Goal: Task Accomplishment & Management: Use online tool/utility

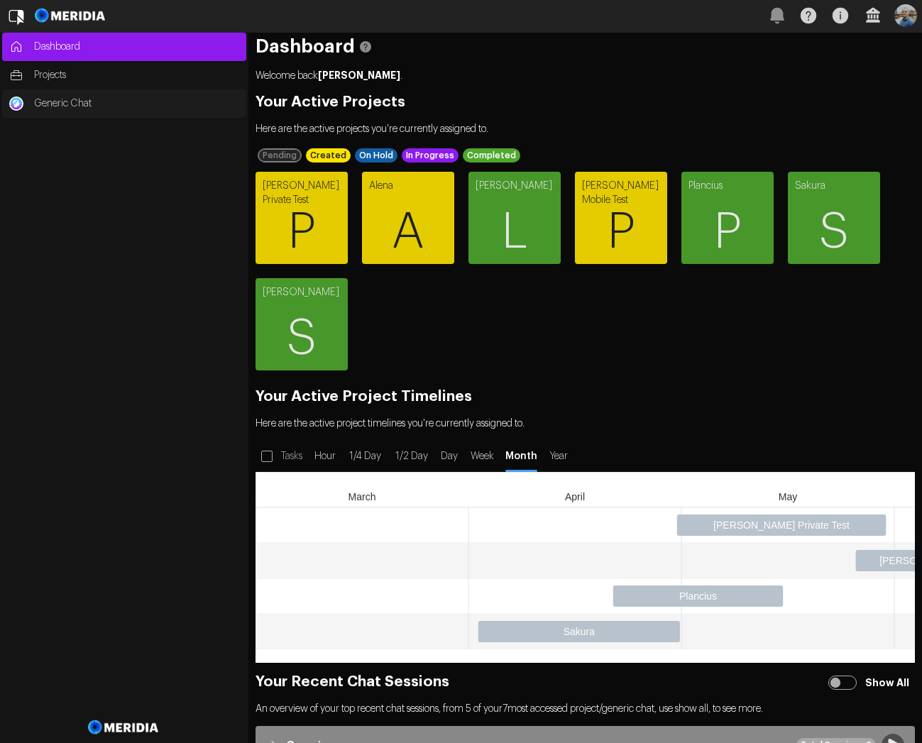
click at [24, 105] on link "Generic Chat" at bounding box center [124, 103] width 244 height 28
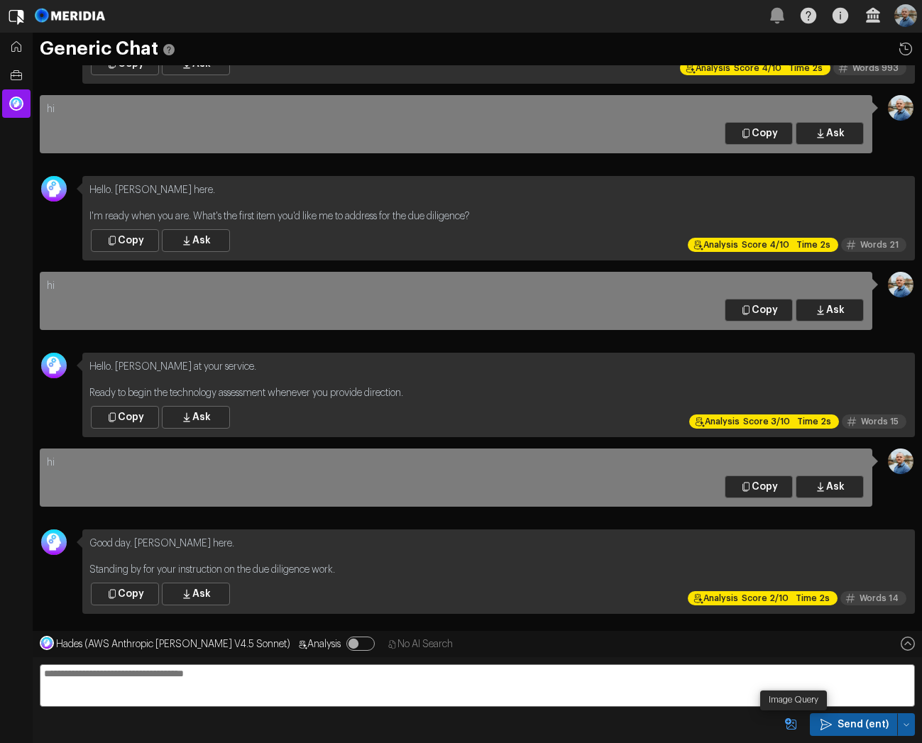
click at [793, 726] on icon "Image Query" at bounding box center [791, 725] width 14 height 14
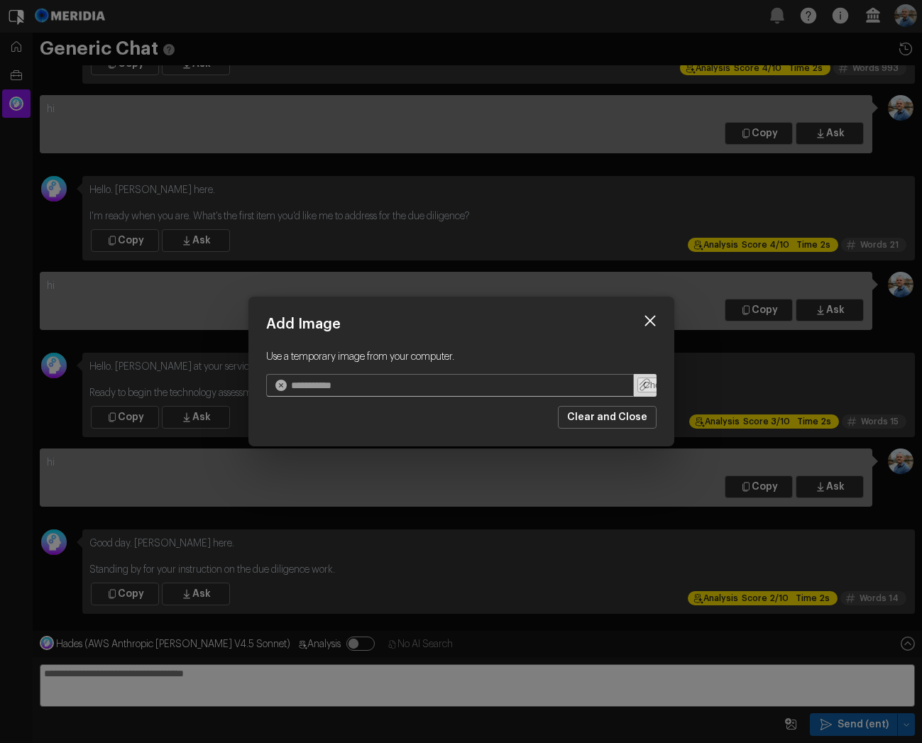
click at [645, 389] on input "file" at bounding box center [645, 385] width 23 height 23
type input "**********"
click at [655, 322] on icon at bounding box center [650, 320] width 21 height 21
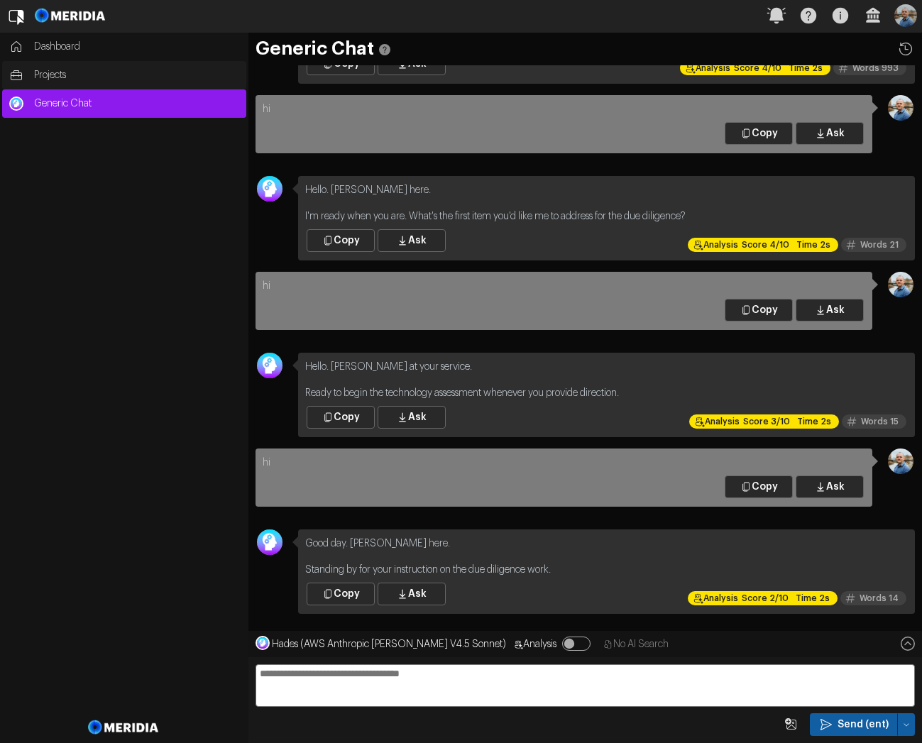
click at [70, 81] on span "Projects" at bounding box center [136, 75] width 205 height 14
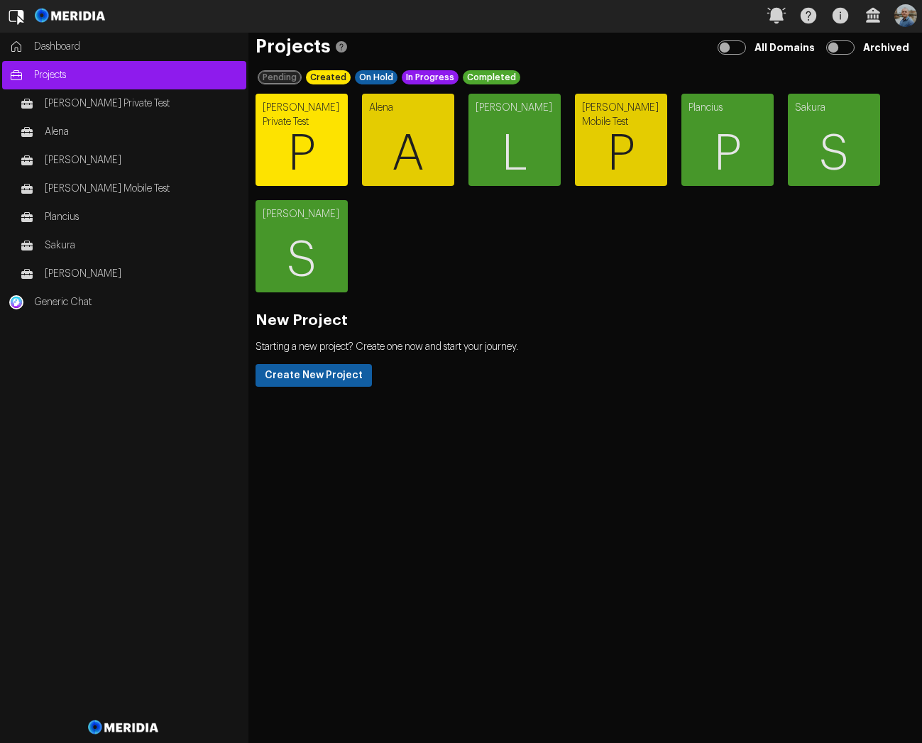
click at [328, 141] on span "P" at bounding box center [302, 153] width 92 height 85
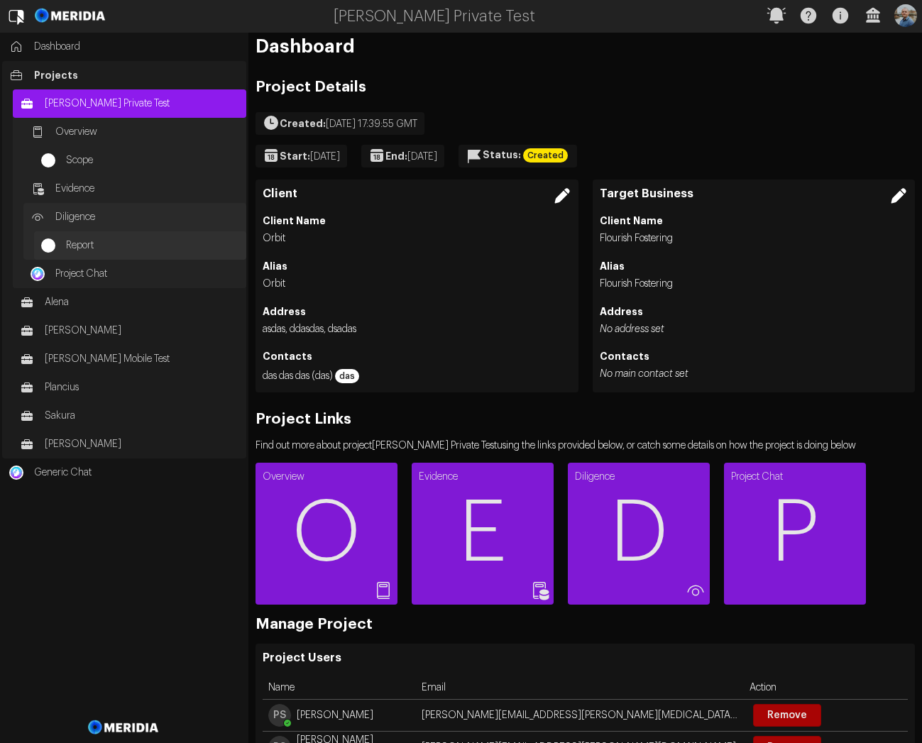
click at [88, 244] on span "Report" at bounding box center [152, 246] width 173 height 14
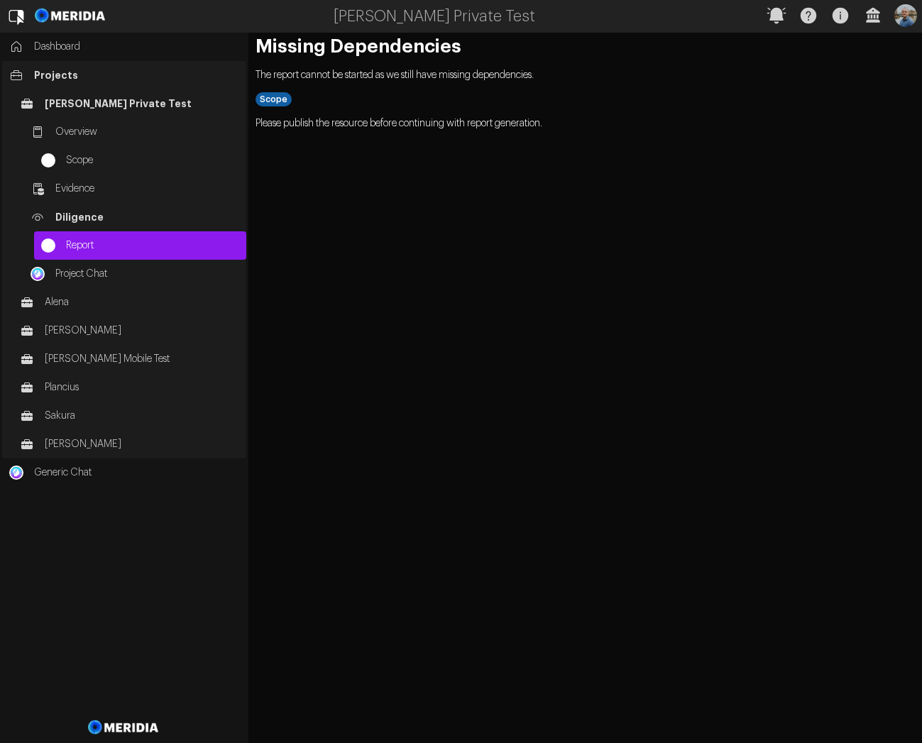
click at [68, 80] on span "Projects" at bounding box center [136, 75] width 205 height 14
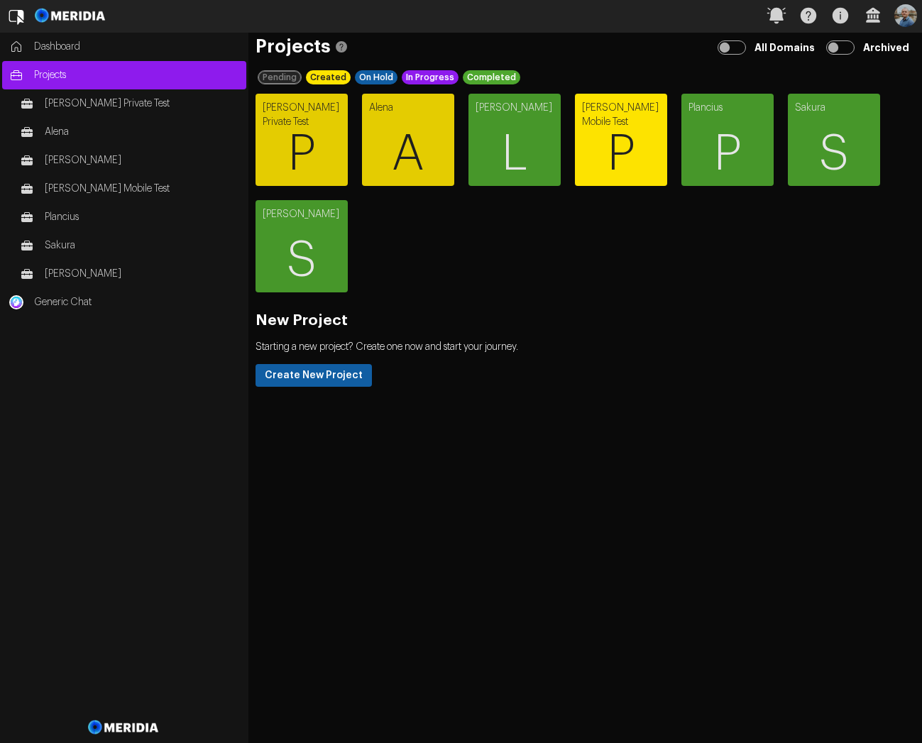
click at [619, 136] on span "P" at bounding box center [621, 153] width 92 height 85
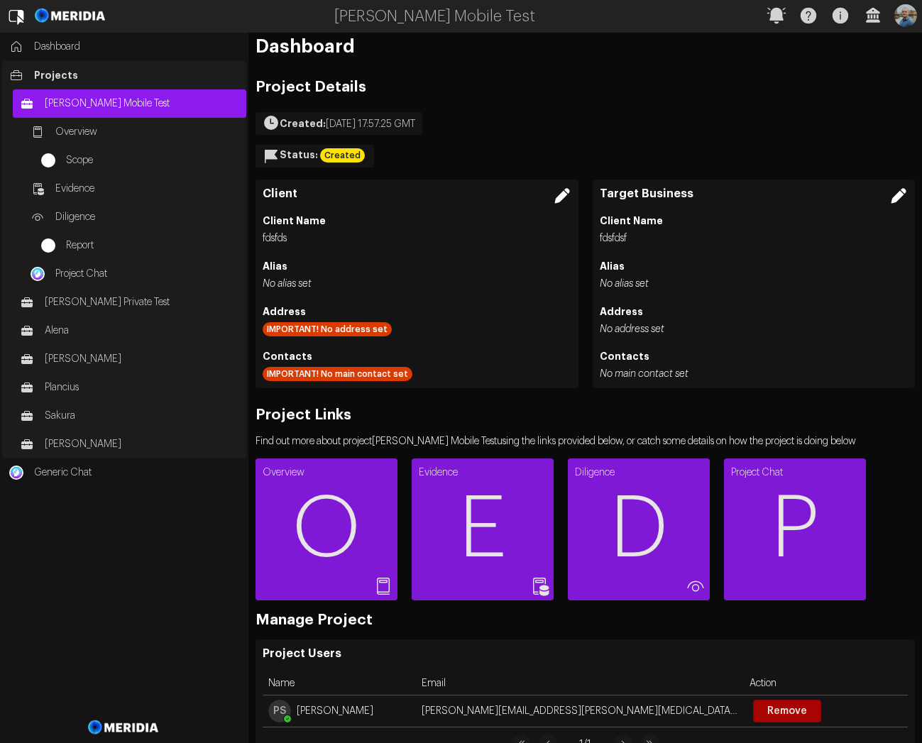
click at [71, 82] on link "Projects" at bounding box center [124, 75] width 244 height 28
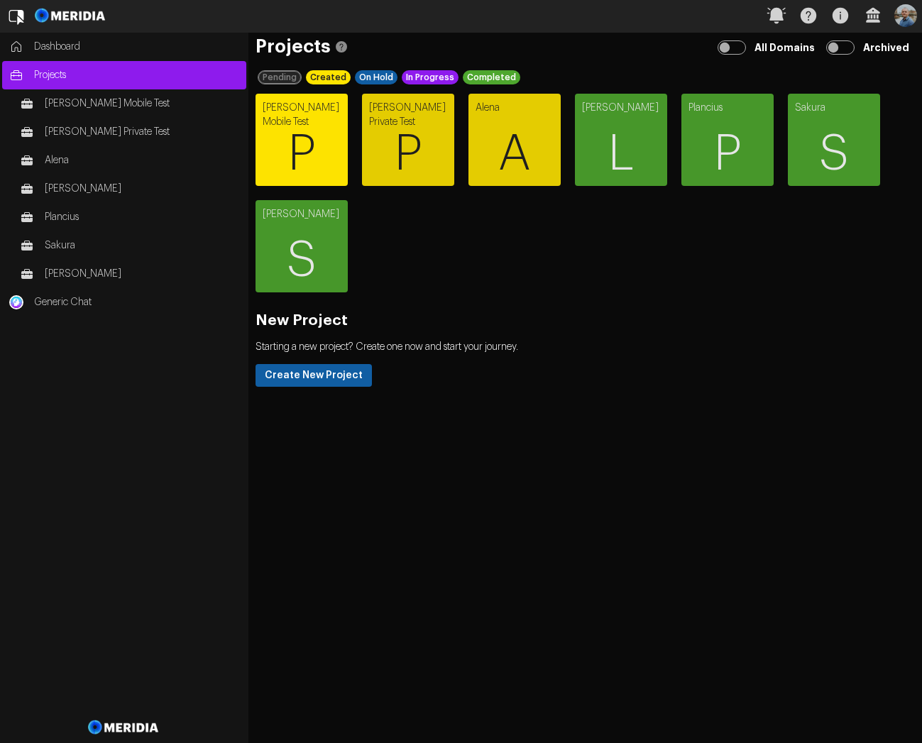
click at [306, 145] on span "P" at bounding box center [302, 153] width 92 height 85
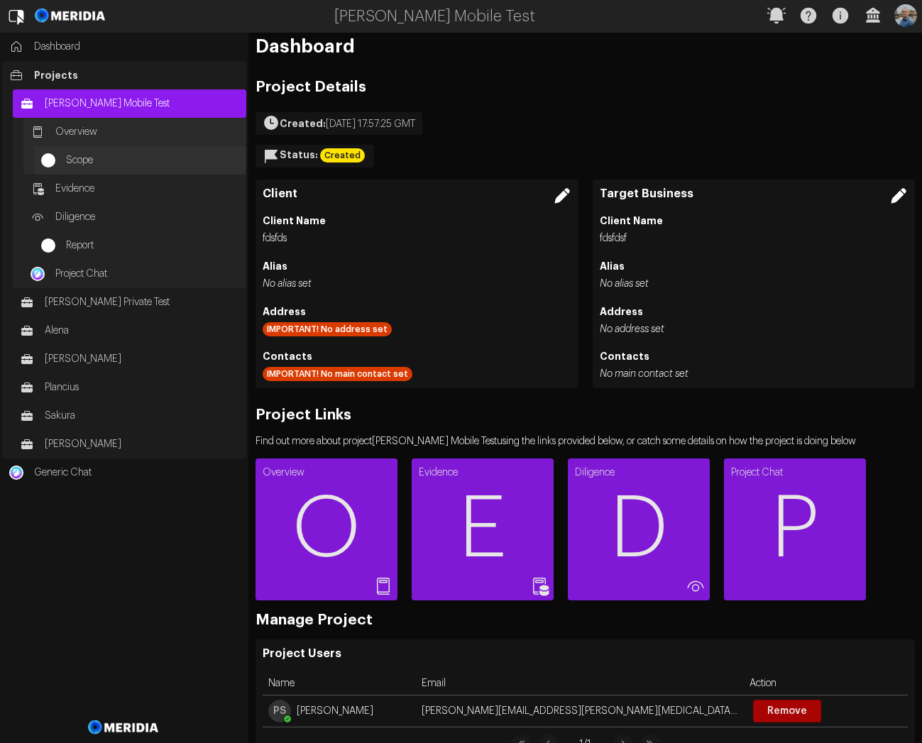
click at [93, 162] on span "Scope" at bounding box center [152, 160] width 173 height 14
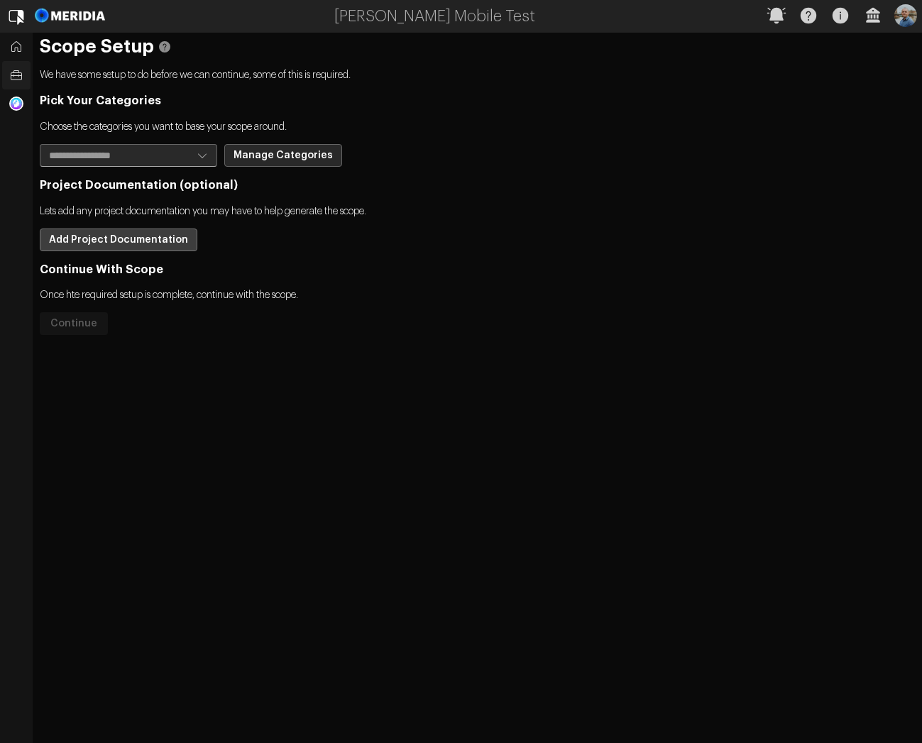
click at [158, 237] on button "Add Project Documentation" at bounding box center [119, 240] width 158 height 23
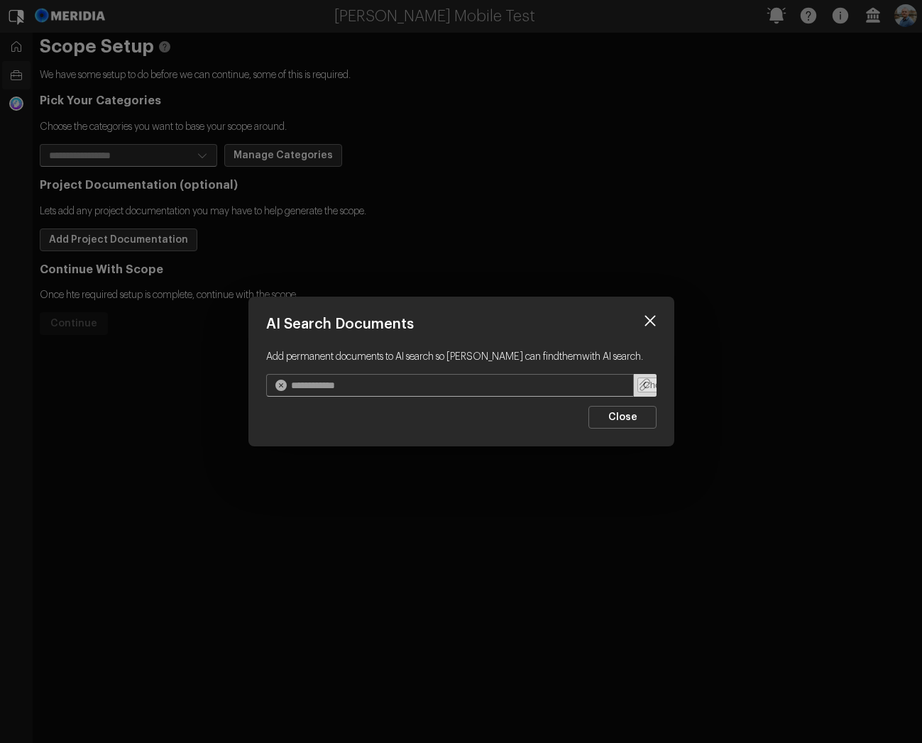
click at [645, 385] on input "file" at bounding box center [645, 385] width 23 height 23
type input "**********"
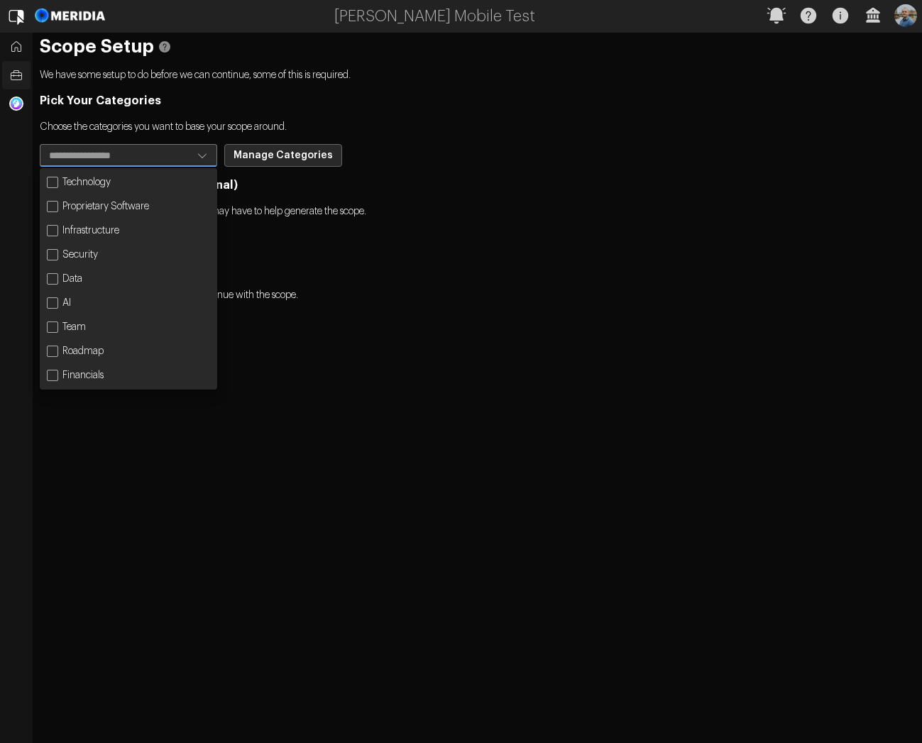
click at [204, 150] on icon "Open" at bounding box center [202, 155] width 14 height 14
click at [121, 191] on div "Technology" at bounding box center [129, 182] width 172 height 23
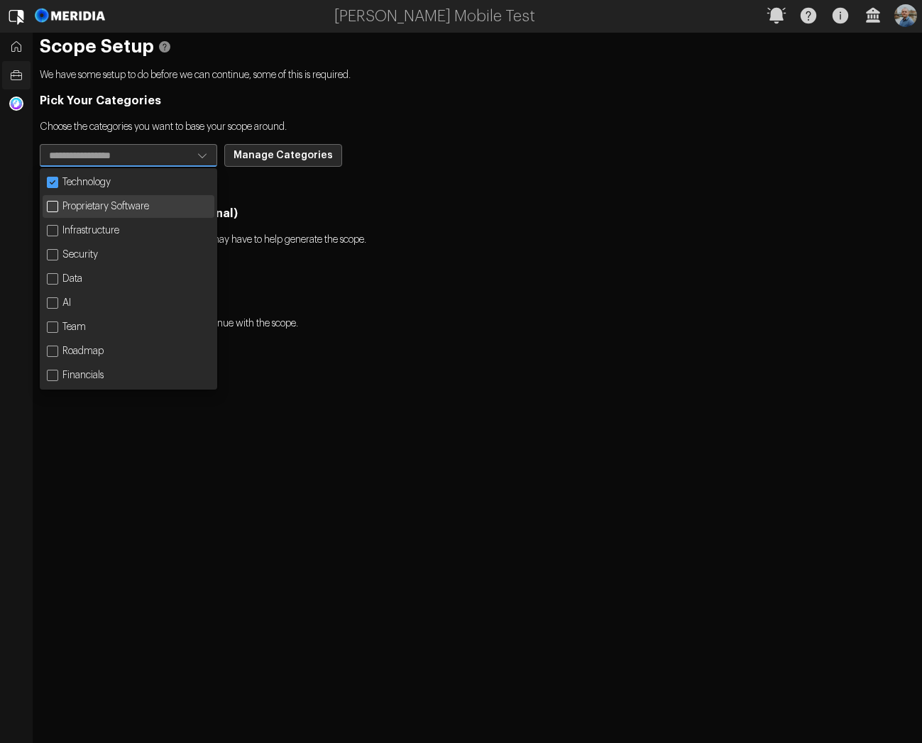
click at [117, 202] on div "Proprietary Software" at bounding box center [129, 206] width 172 height 23
click at [106, 235] on div "Infrastructure" at bounding box center [129, 230] width 172 height 23
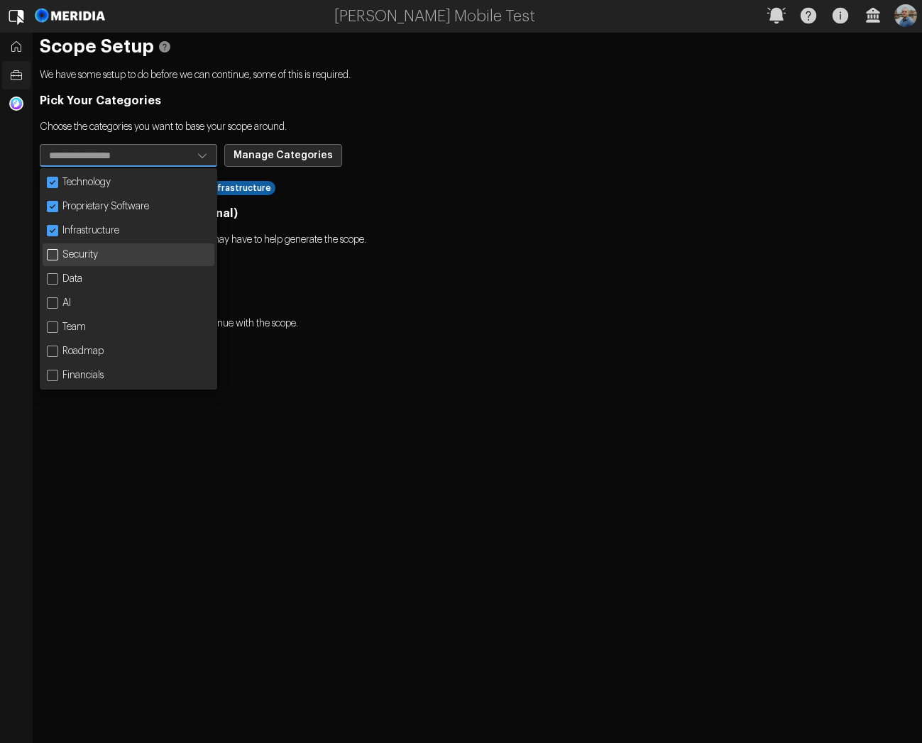
click at [104, 249] on div "Security" at bounding box center [129, 254] width 172 height 23
click at [345, 326] on p "Once hte required setup is complete, continue with the scope." at bounding box center [477, 324] width 875 height 14
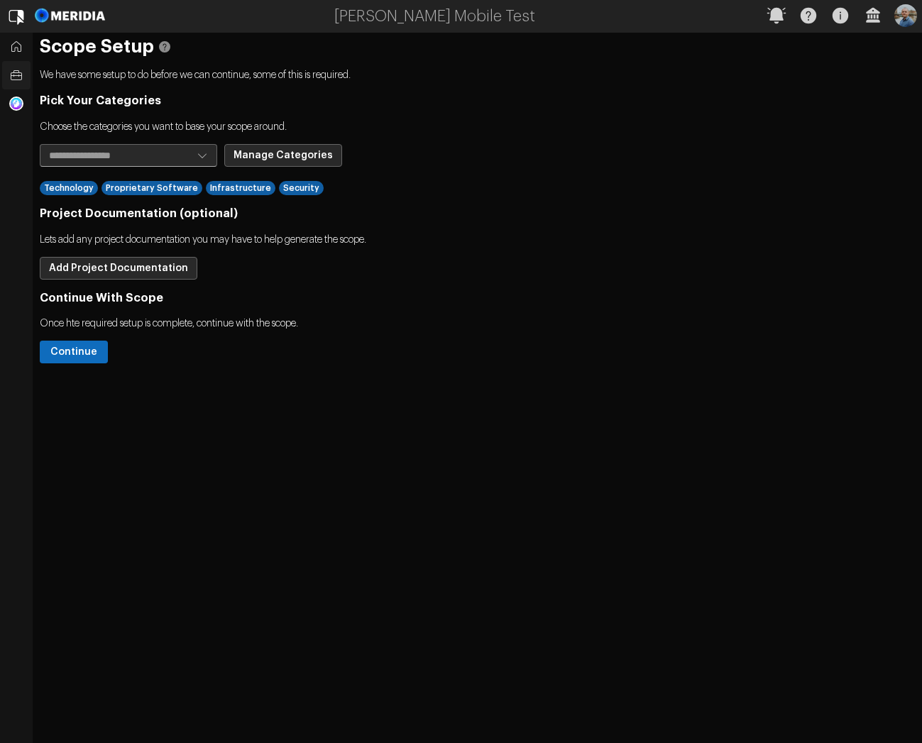
click at [65, 352] on button "Continue" at bounding box center [74, 352] width 68 height 23
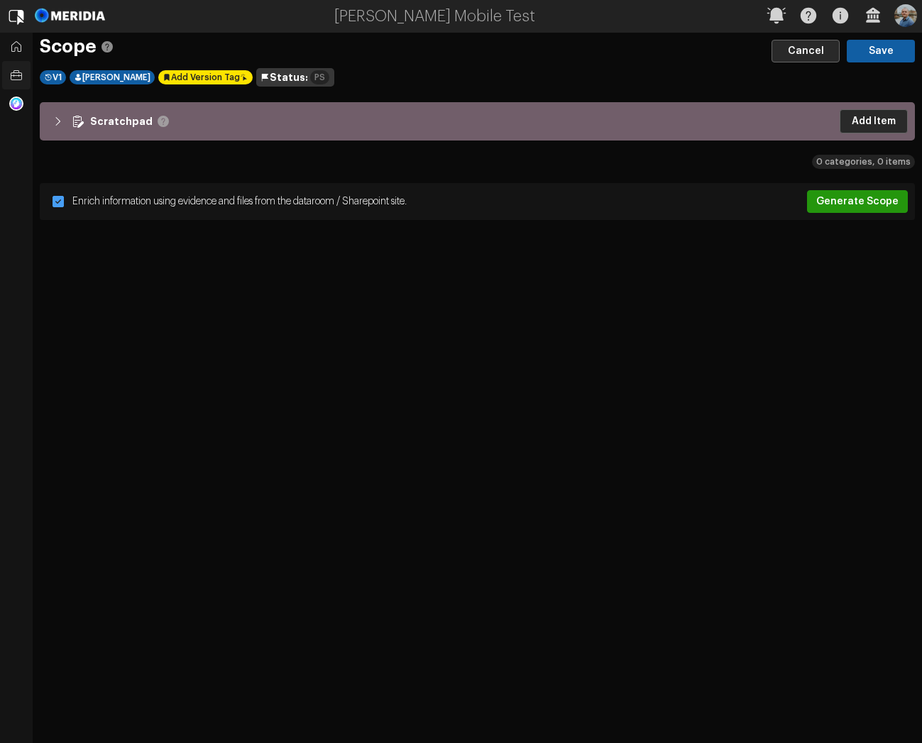
click at [855, 202] on button "Generate Scope" at bounding box center [857, 201] width 101 height 23
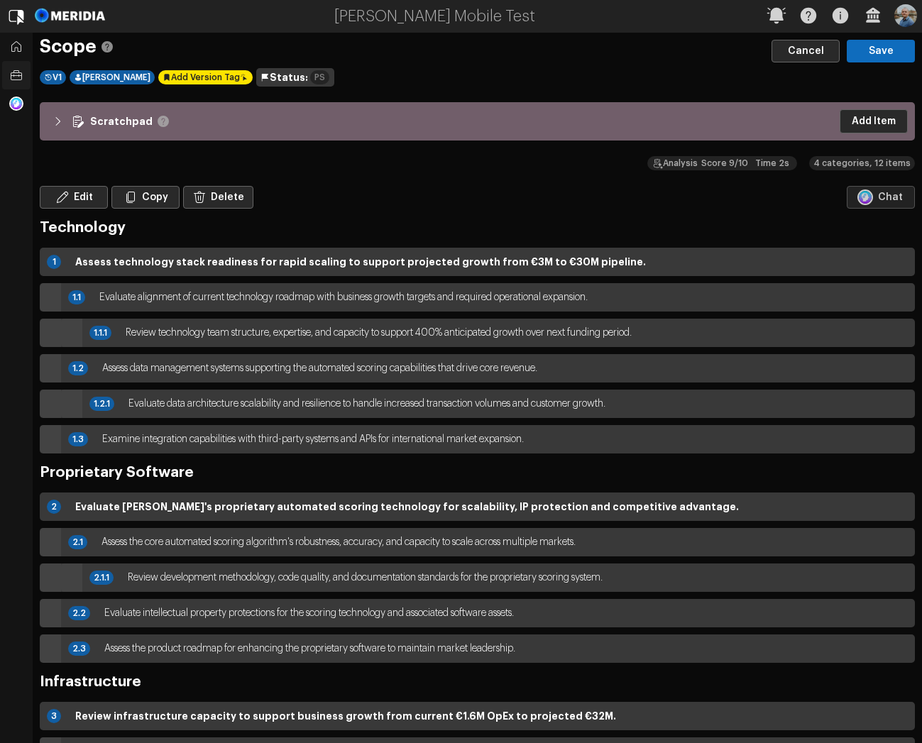
click at [878, 44] on button "Save" at bounding box center [881, 51] width 68 height 23
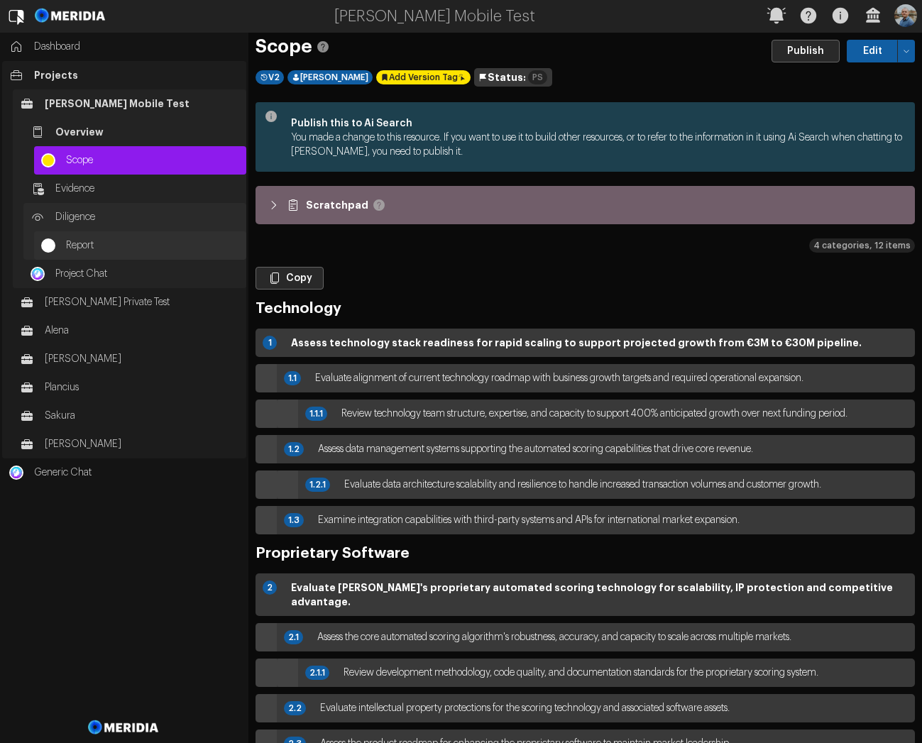
click at [90, 248] on span "Report" at bounding box center [152, 246] width 173 height 14
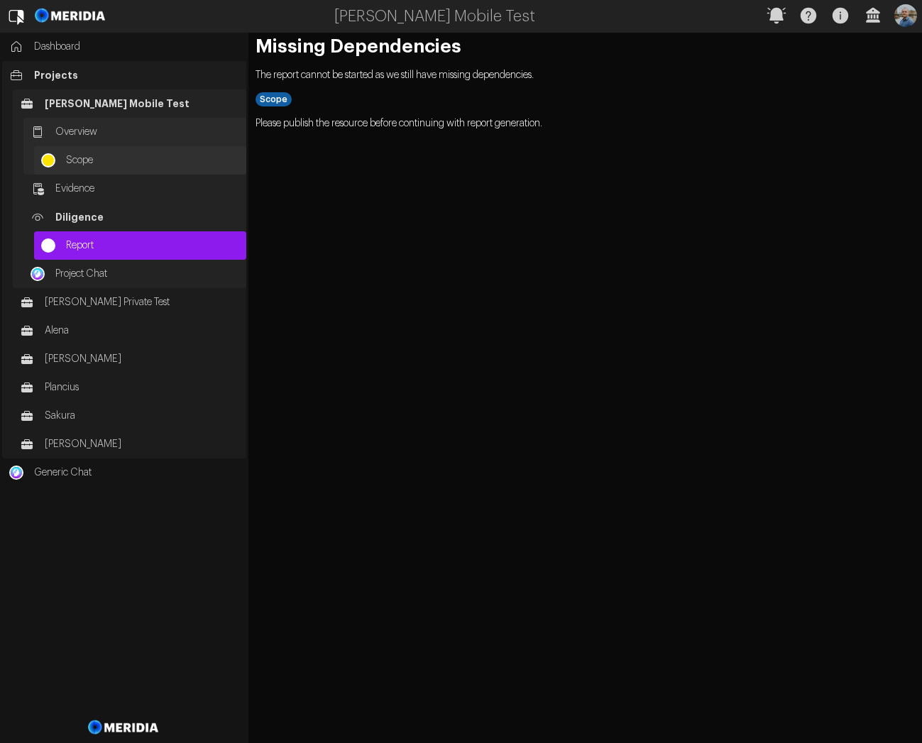
click at [82, 159] on span "Scope" at bounding box center [152, 160] width 173 height 14
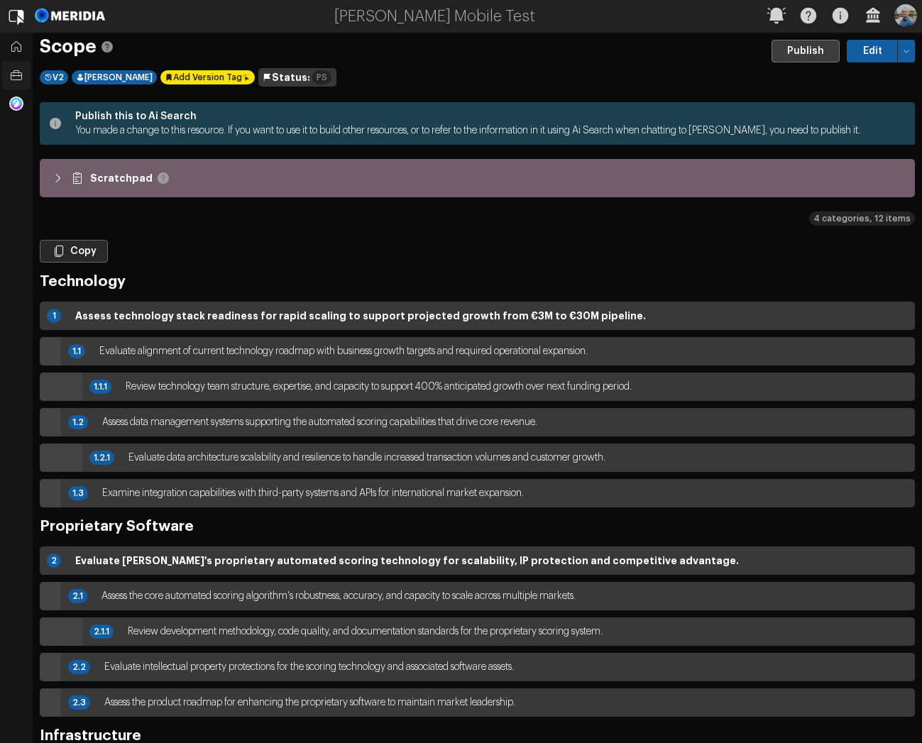
click at [810, 53] on button "Publish" at bounding box center [806, 51] width 68 height 23
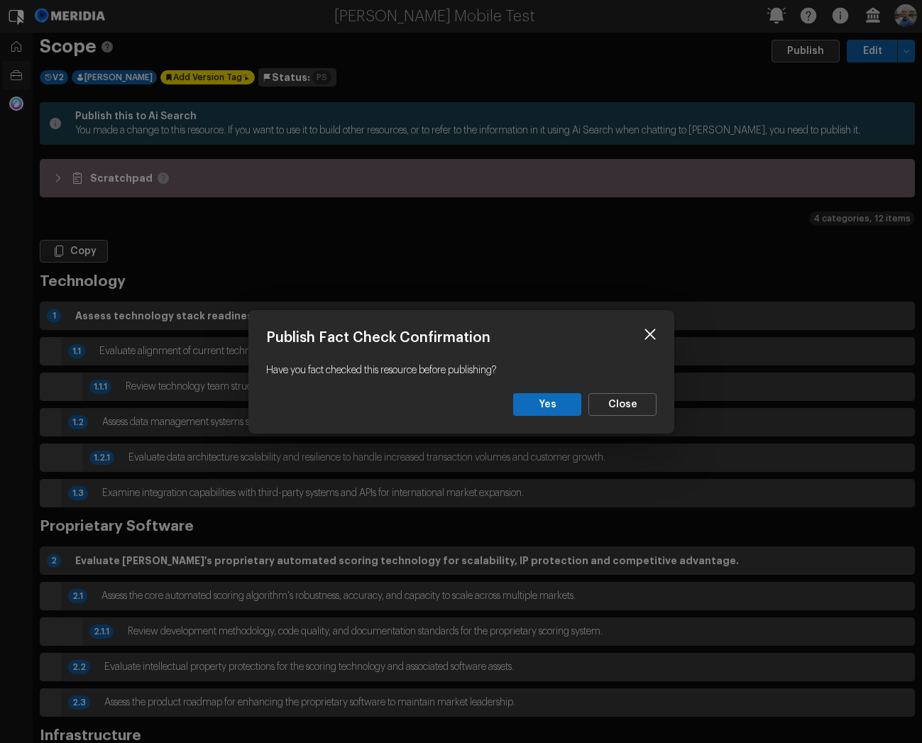
click at [542, 405] on button "Yes" at bounding box center [547, 404] width 68 height 23
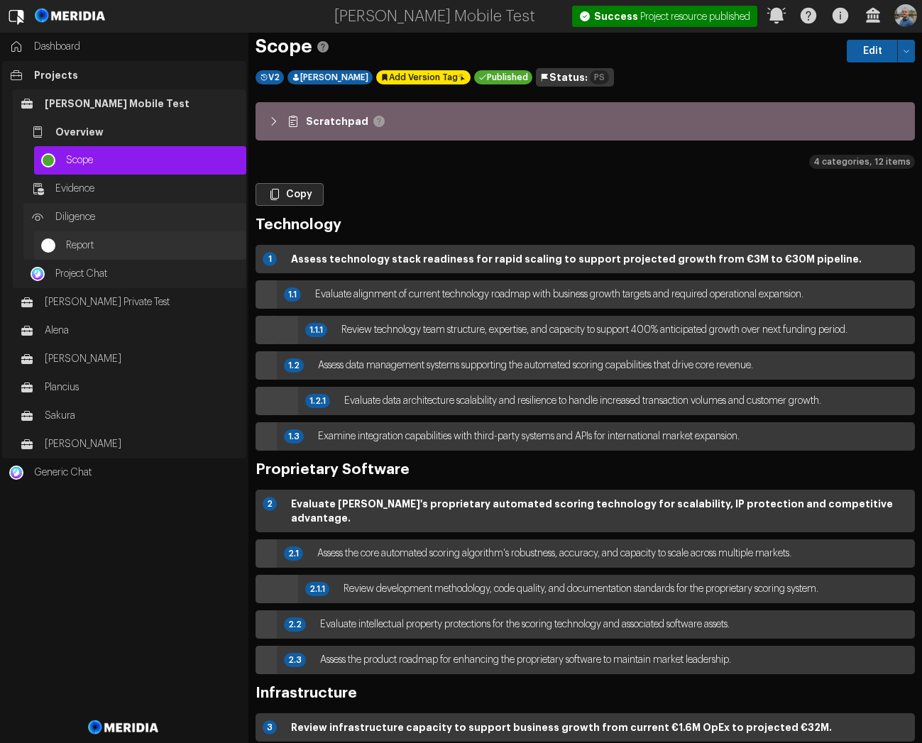
click at [73, 248] on span "Report" at bounding box center [152, 246] width 173 height 14
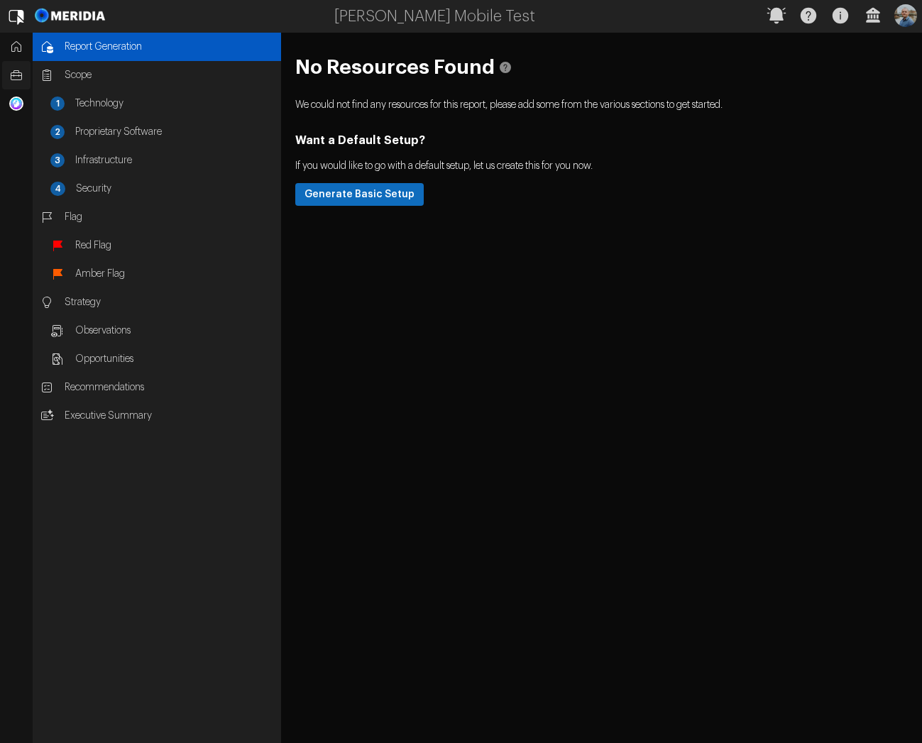
click at [376, 196] on button "Generate Basic Setup" at bounding box center [359, 194] width 128 height 23
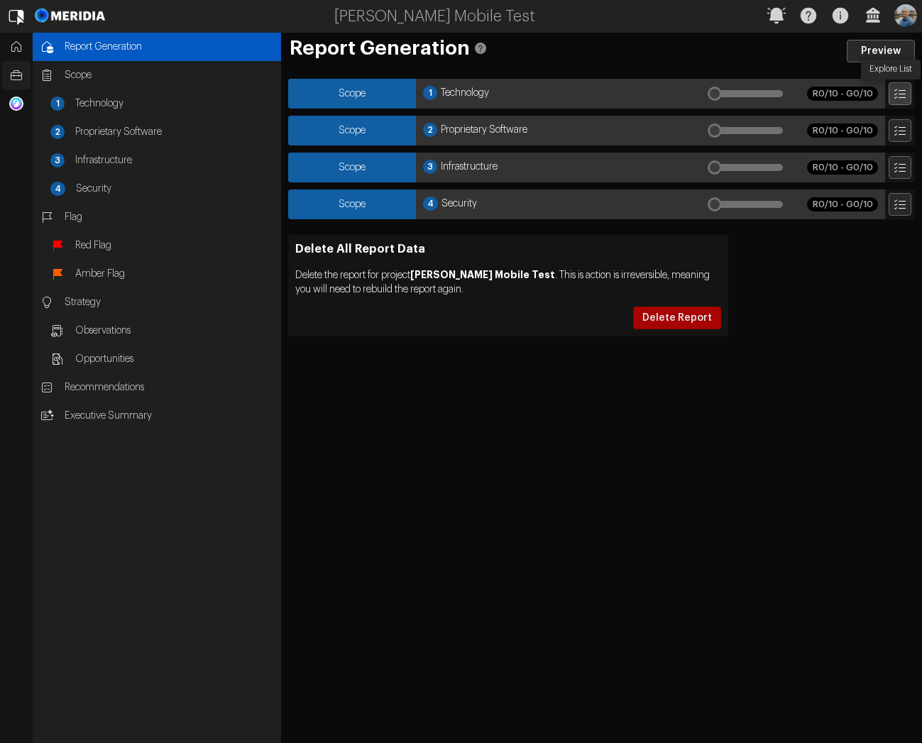
click at [897, 96] on icon "Explore List" at bounding box center [900, 94] width 14 height 14
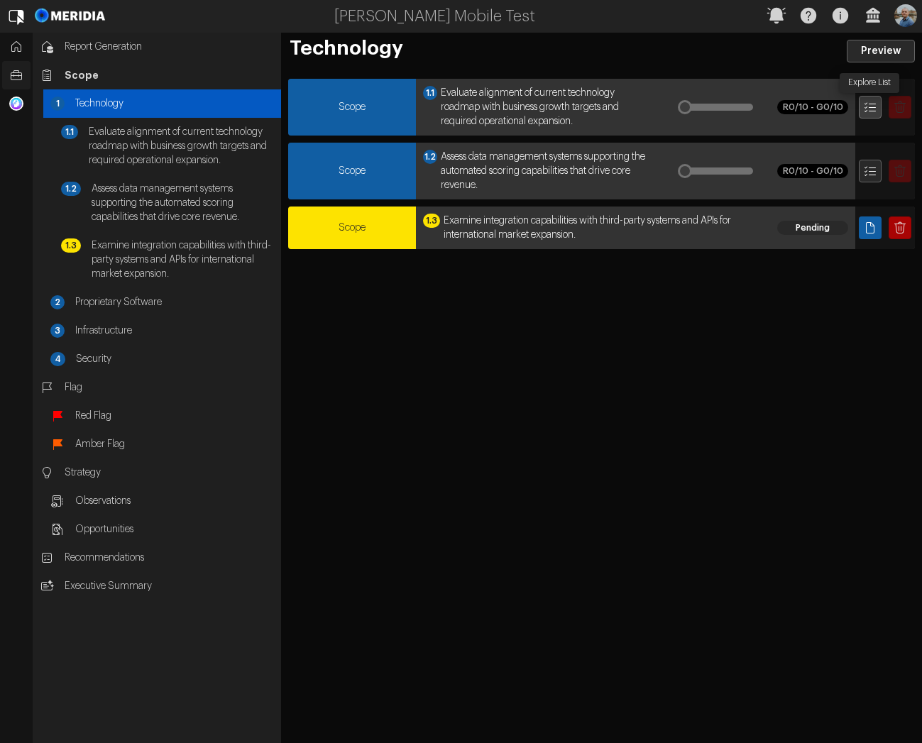
click at [872, 106] on icon "Explore List" at bounding box center [870, 107] width 14 height 14
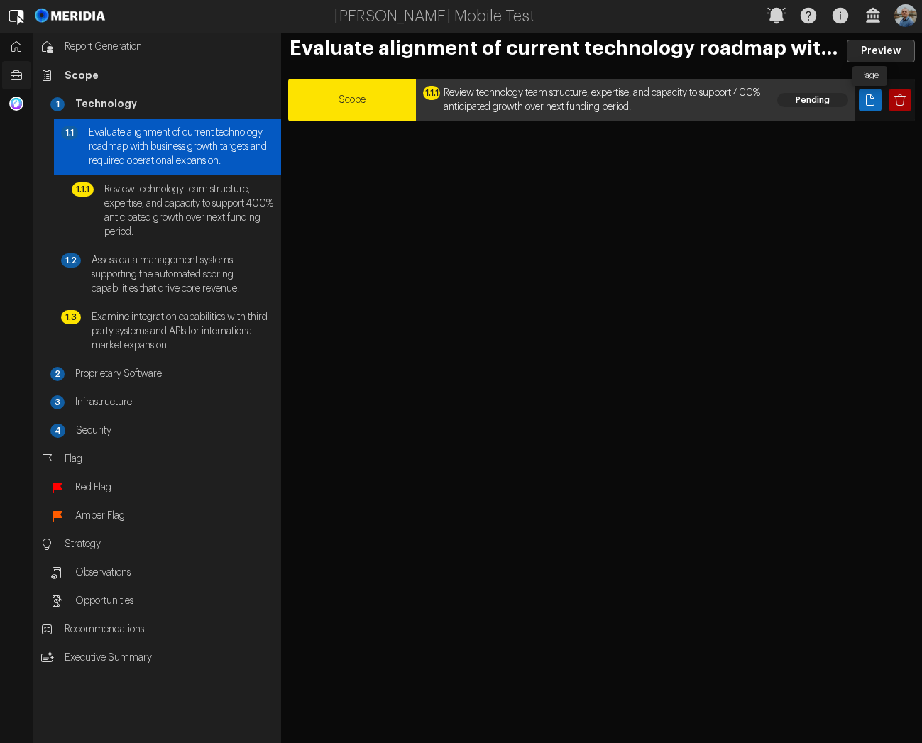
click at [872, 106] on icon "Page" at bounding box center [870, 100] width 14 height 14
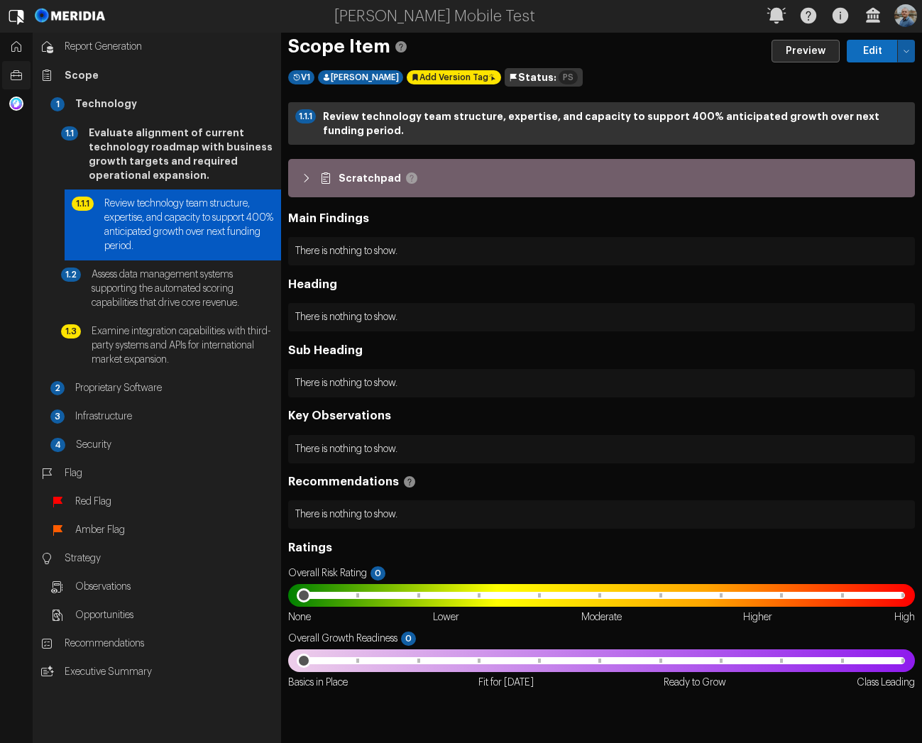
click at [858, 51] on button "Edit" at bounding box center [872, 51] width 51 height 23
select select "*******"
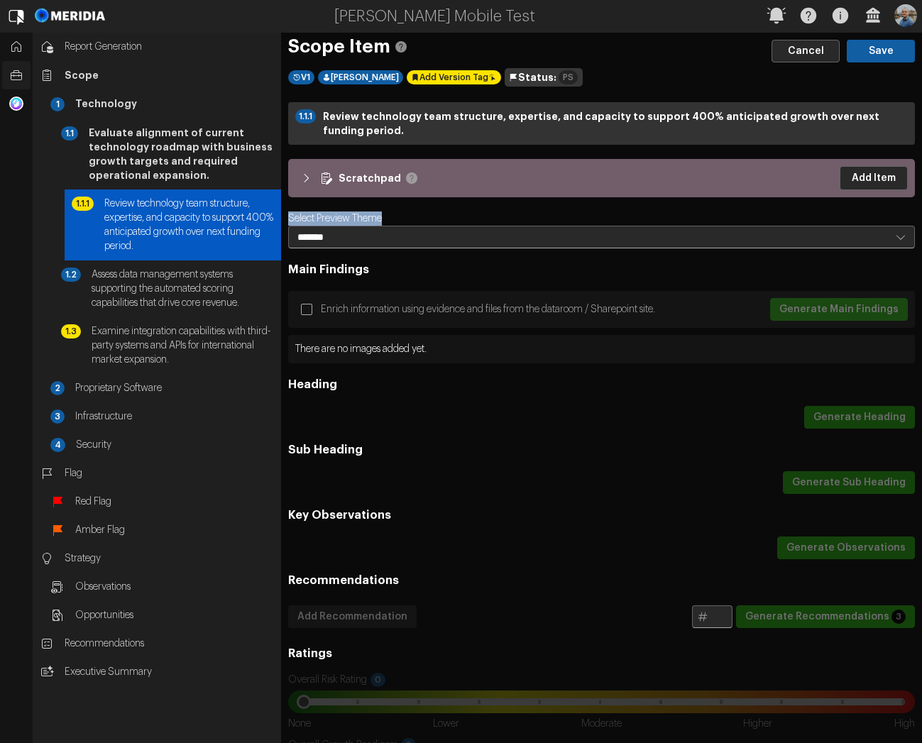
drag, startPoint x: 395, startPoint y: 219, endPoint x: 289, endPoint y: 223, distance: 105.9
click at [289, 223] on div "Select Preview Theme ******* *******" at bounding box center [601, 230] width 627 height 37
copy label "Select Preview Theme"
click at [351, 305] on label "Enrich information using evidence and files from the dataroom / Sharepoint site." at bounding box center [489, 310] width 343 height 26
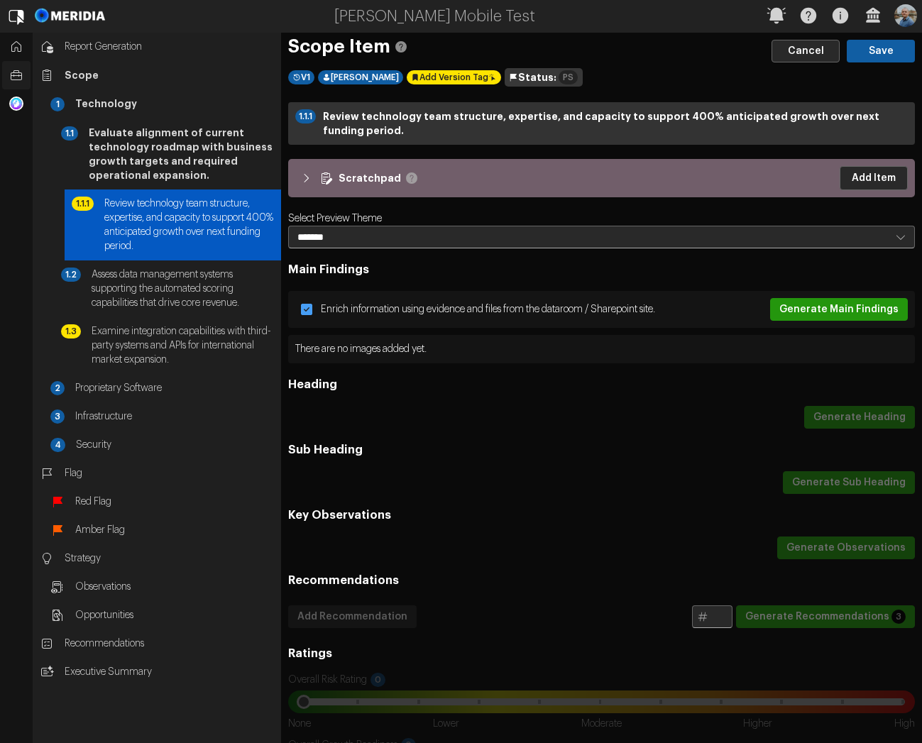
click at [818, 309] on button "Generate Main Findings" at bounding box center [839, 309] width 138 height 23
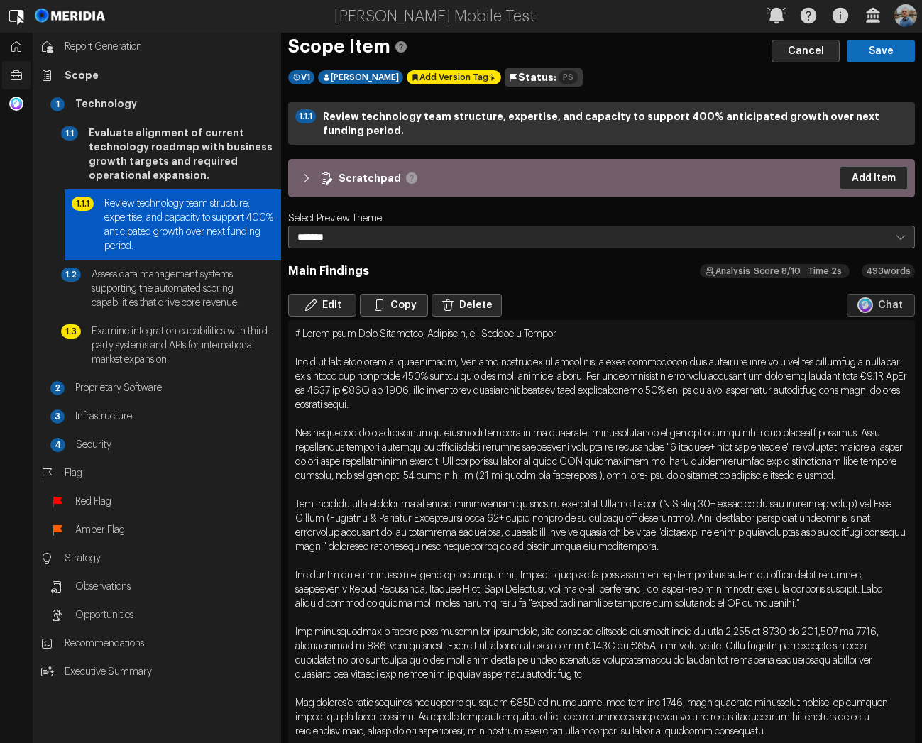
click at [863, 57] on button "Save" at bounding box center [881, 51] width 68 height 23
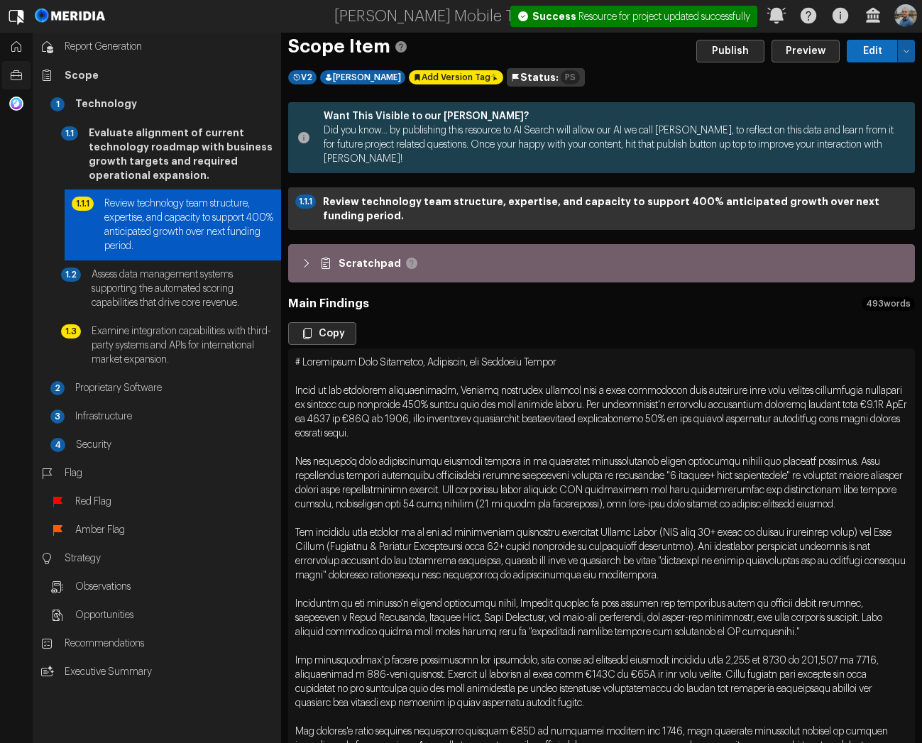
click at [856, 55] on button "Edit" at bounding box center [872, 51] width 51 height 23
select select "*******"
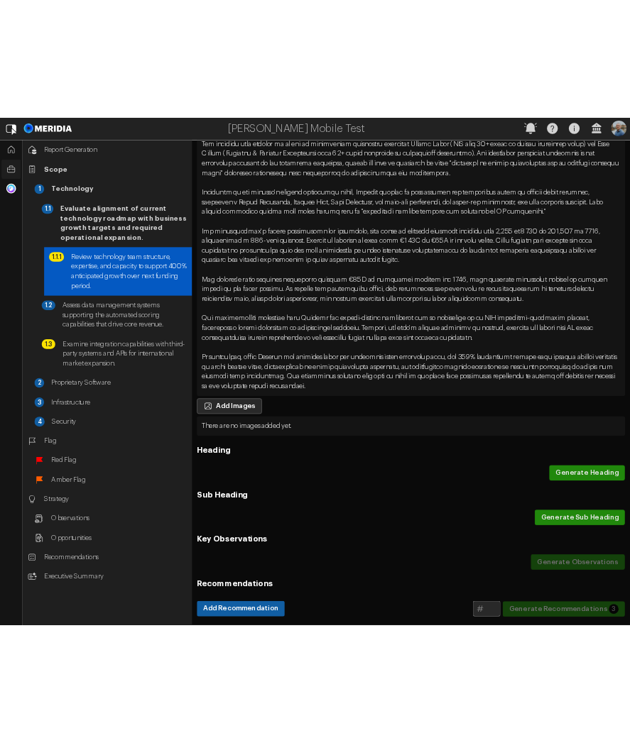
scroll to position [511, 0]
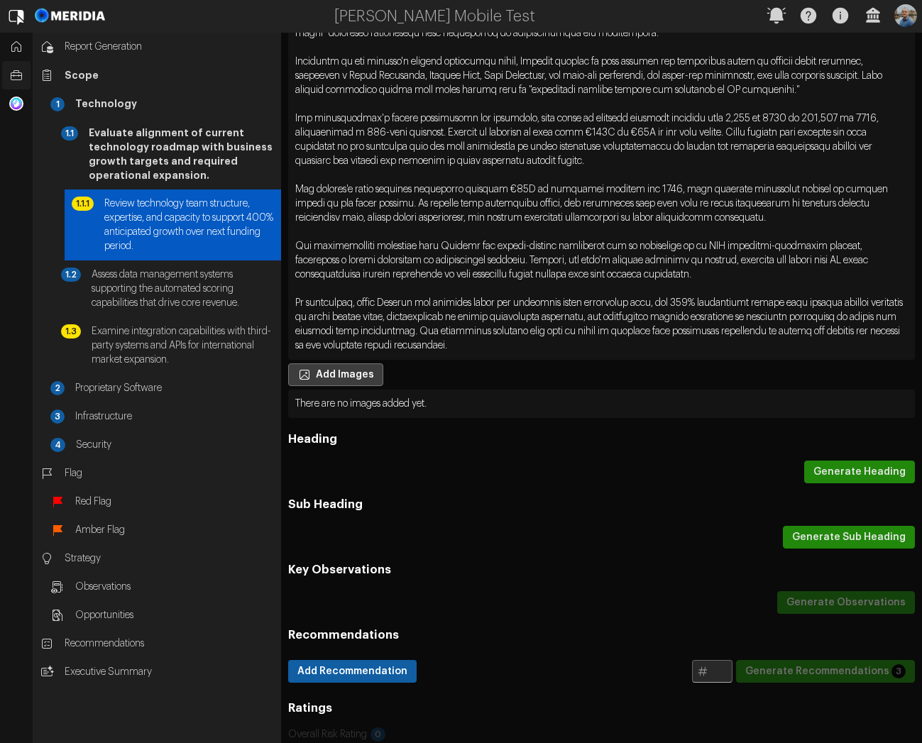
click at [344, 386] on button "Add Images" at bounding box center [335, 374] width 95 height 23
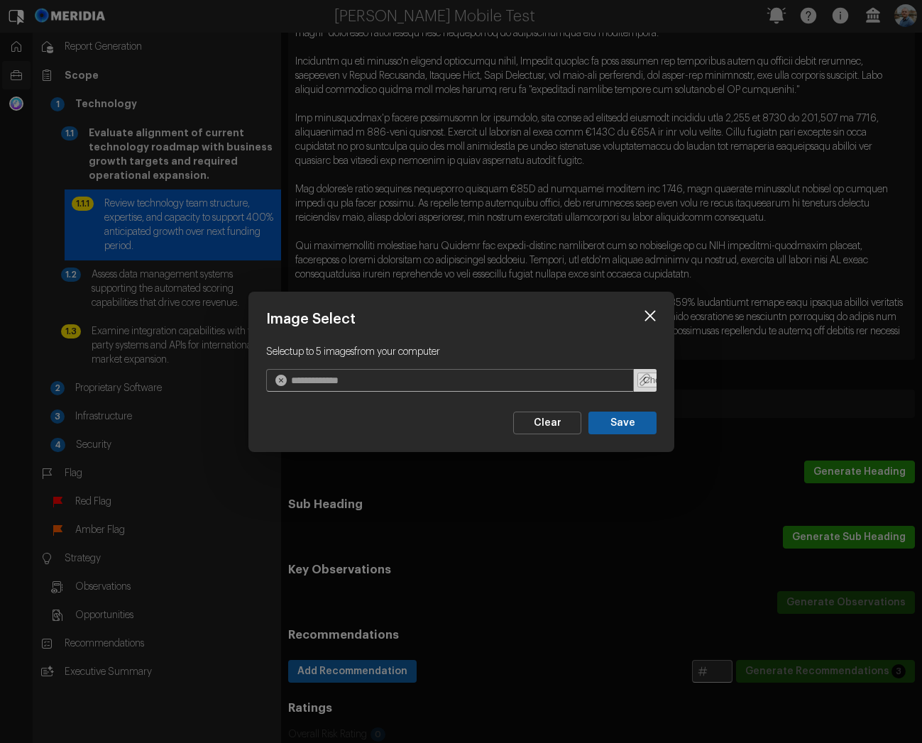
click at [640, 376] on input "file" at bounding box center [645, 380] width 23 height 23
type input "**********"
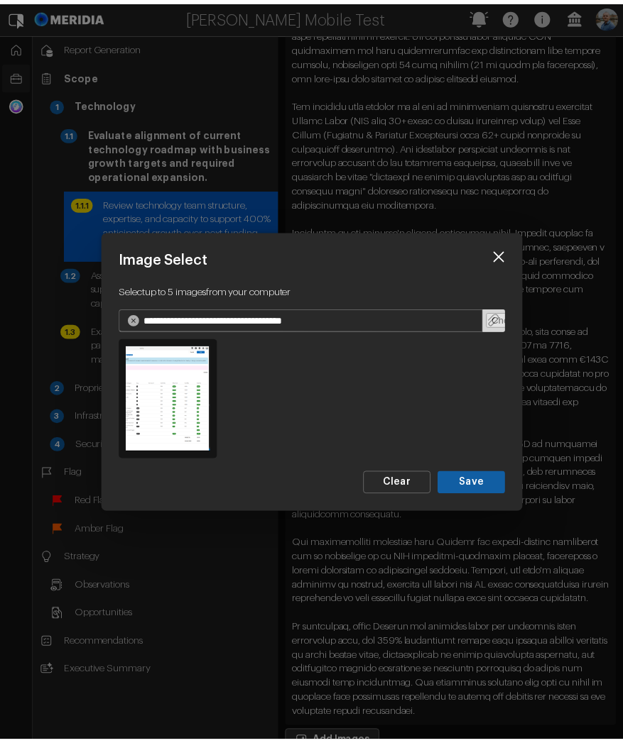
scroll to position [525, 0]
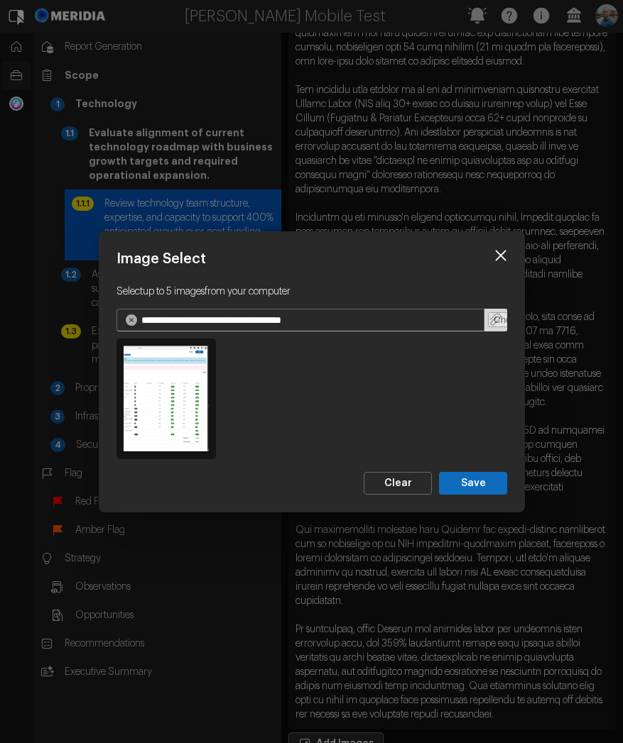
click at [473, 486] on button "Save" at bounding box center [473, 482] width 68 height 23
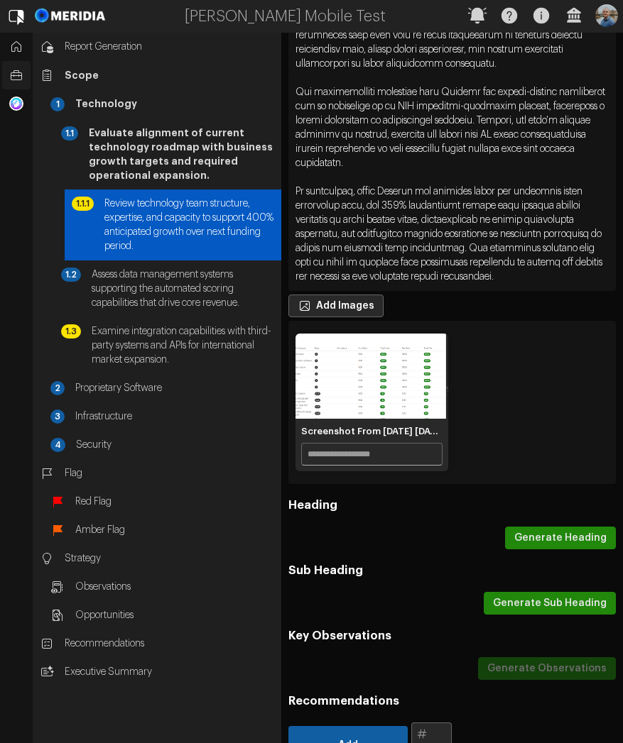
scroll to position [1036, 0]
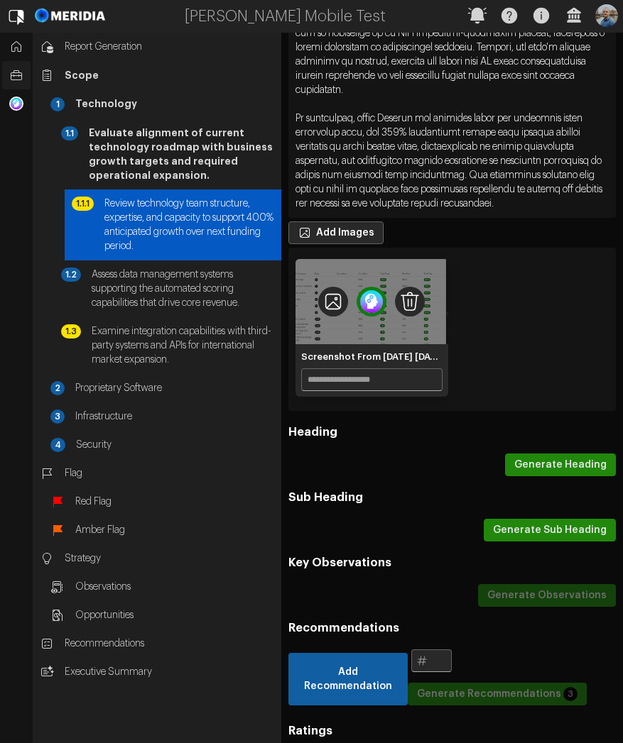
click at [363, 317] on img "1 of 1" at bounding box center [371, 302] width 30 height 30
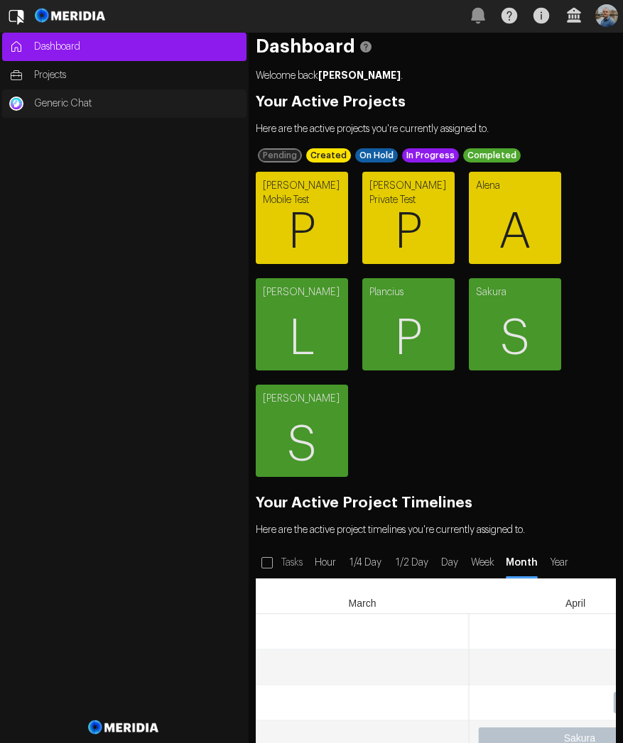
click at [55, 101] on span "Generic Chat" at bounding box center [136, 104] width 205 height 14
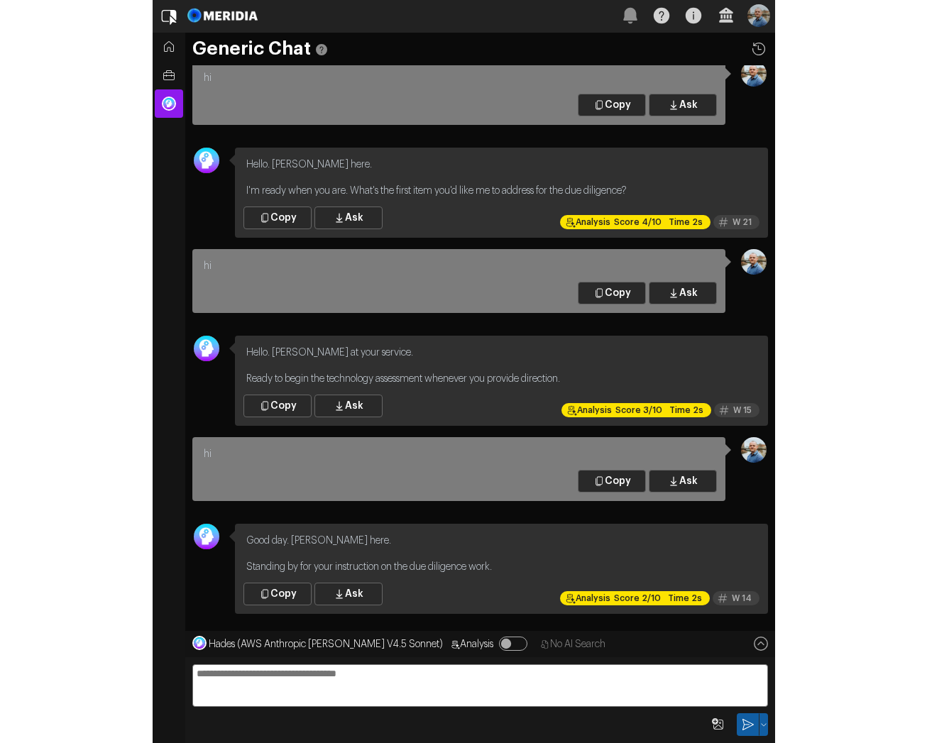
scroll to position [1, 0]
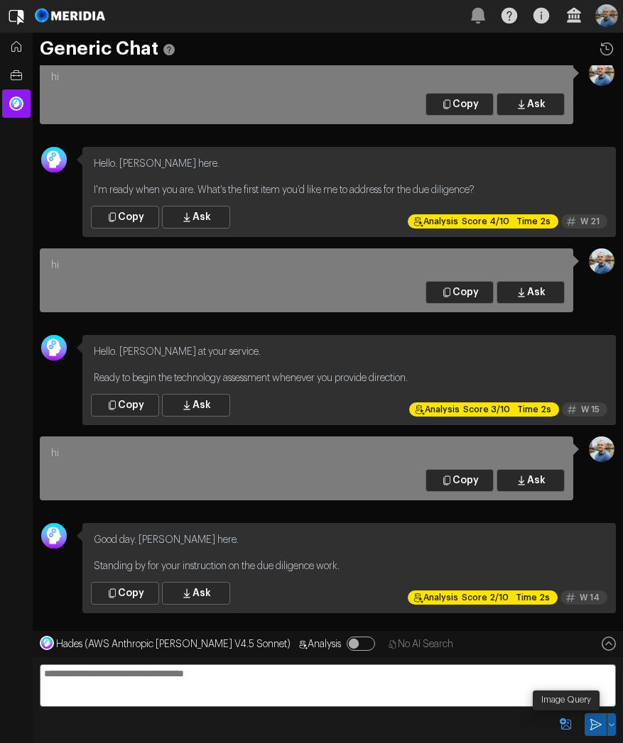
click at [568, 727] on icon "Image Query" at bounding box center [564, 723] width 11 height 11
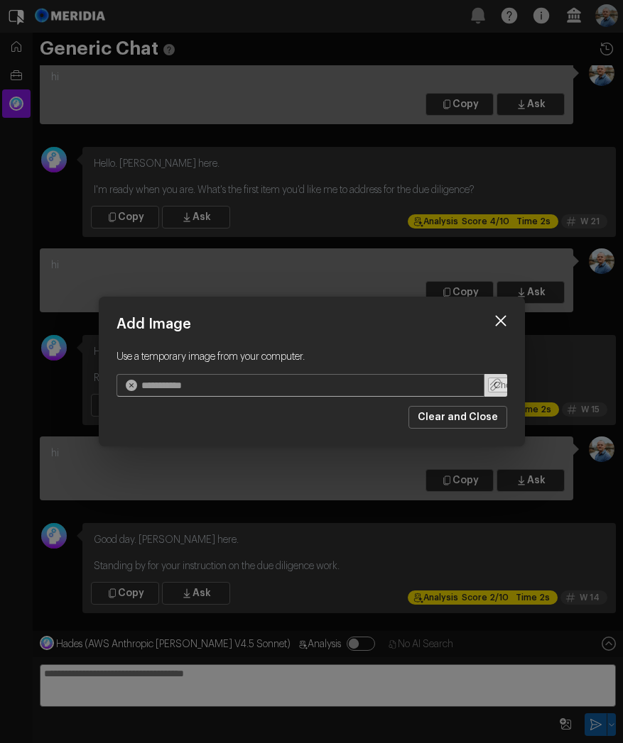
click at [494, 388] on input "file" at bounding box center [495, 385] width 23 height 23
type input "**********"
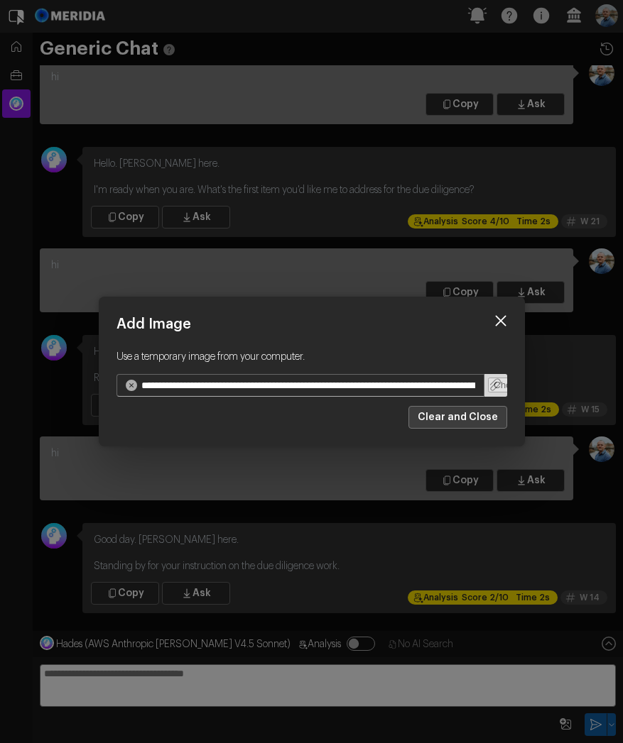
click at [491, 420] on button "Clear and Close" at bounding box center [457, 417] width 99 height 23
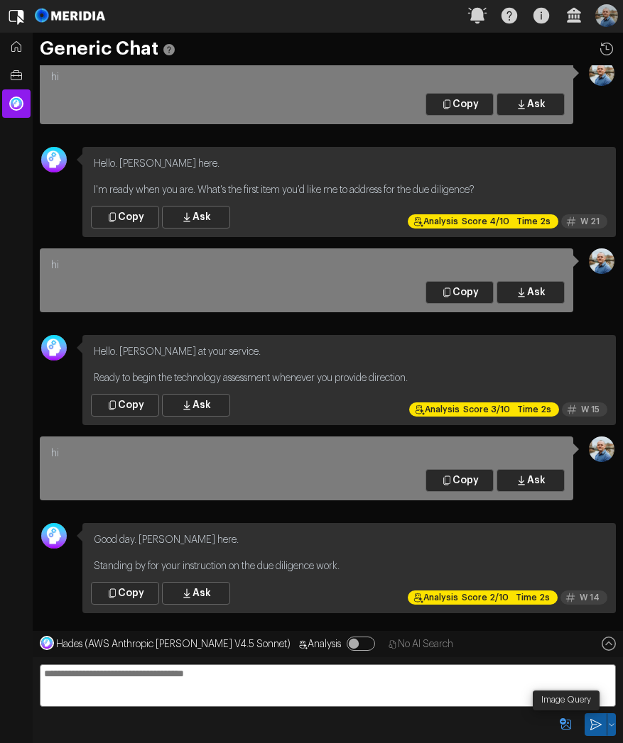
click at [559, 723] on icon "Image Query" at bounding box center [566, 725] width 14 height 14
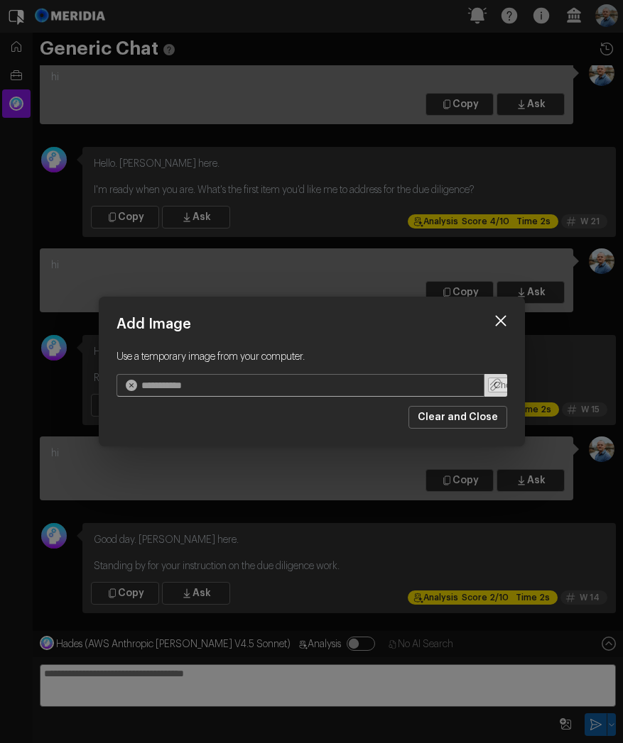
click at [496, 385] on input "file" at bounding box center [495, 385] width 23 height 23
type input "**********"
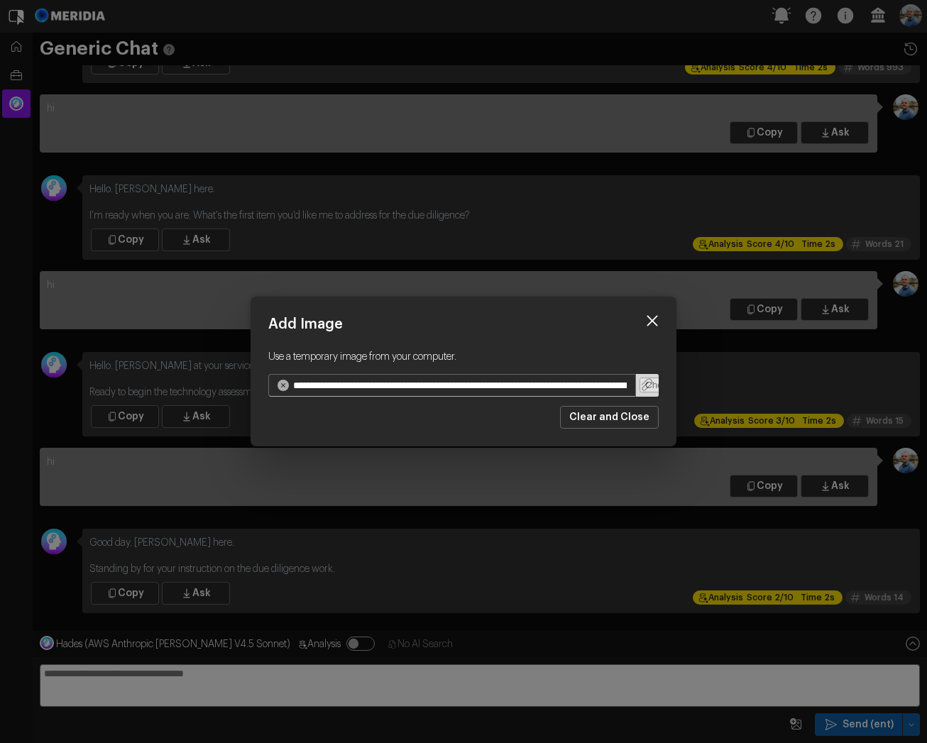
click at [622, 319] on icon at bounding box center [652, 320] width 21 height 21
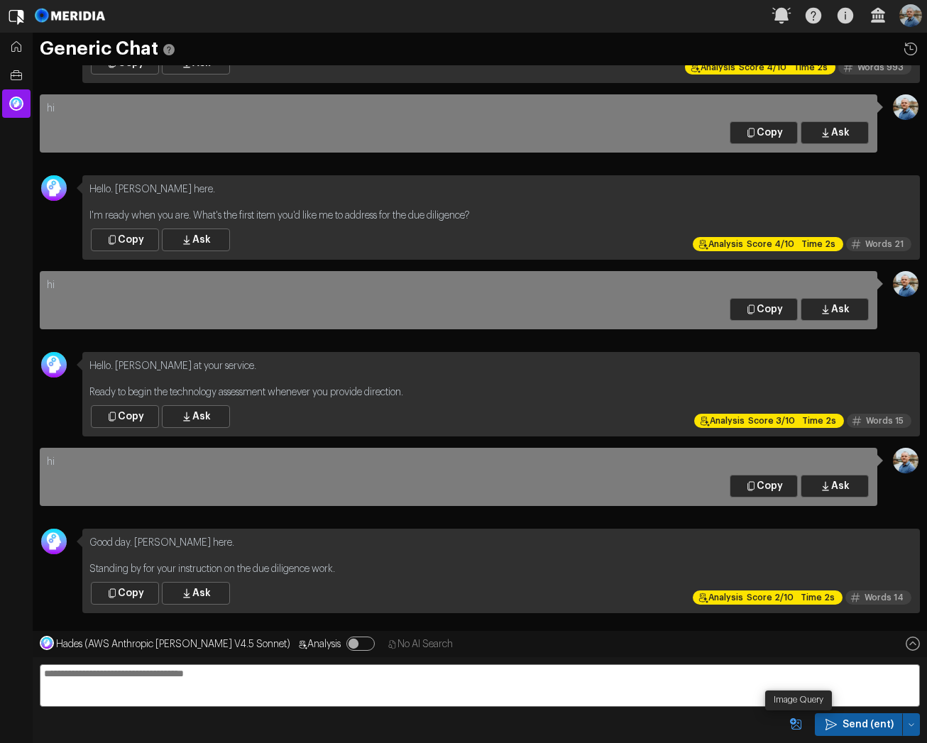
click at [622, 726] on icon "Image Query" at bounding box center [796, 725] width 14 height 14
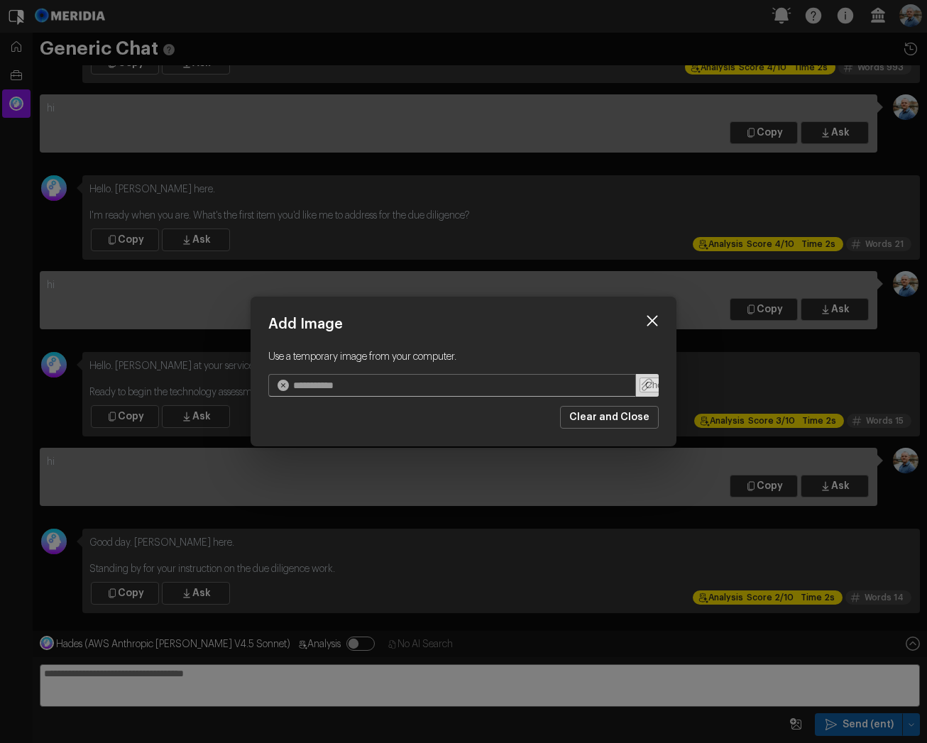
click at [622, 323] on icon at bounding box center [652, 321] width 11 height 11
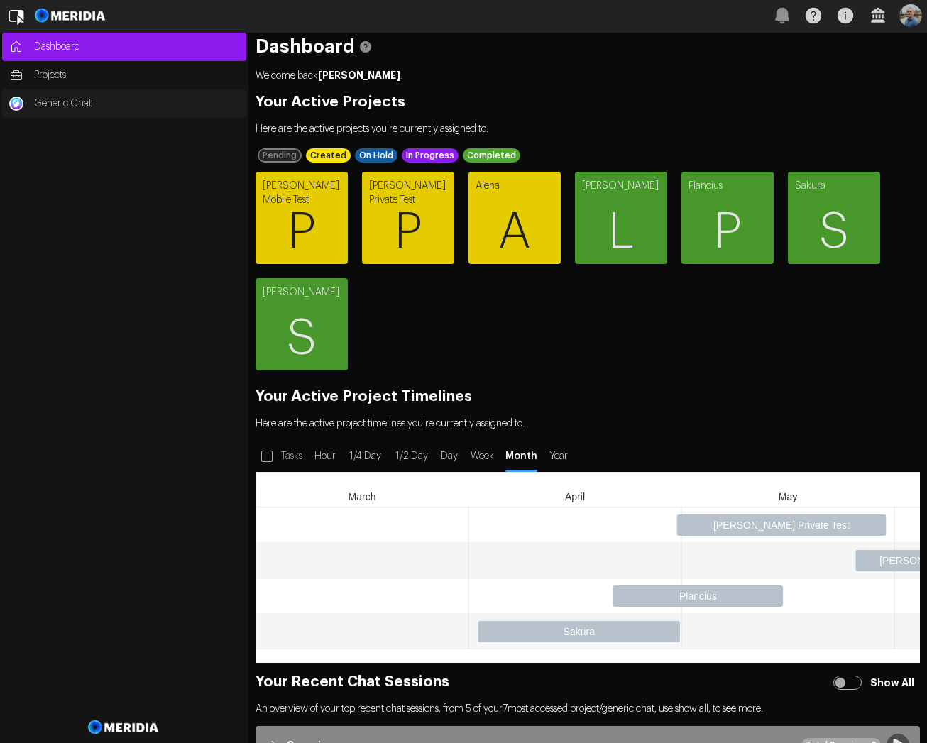
click at [28, 112] on link "Generic Chat" at bounding box center [124, 103] width 244 height 28
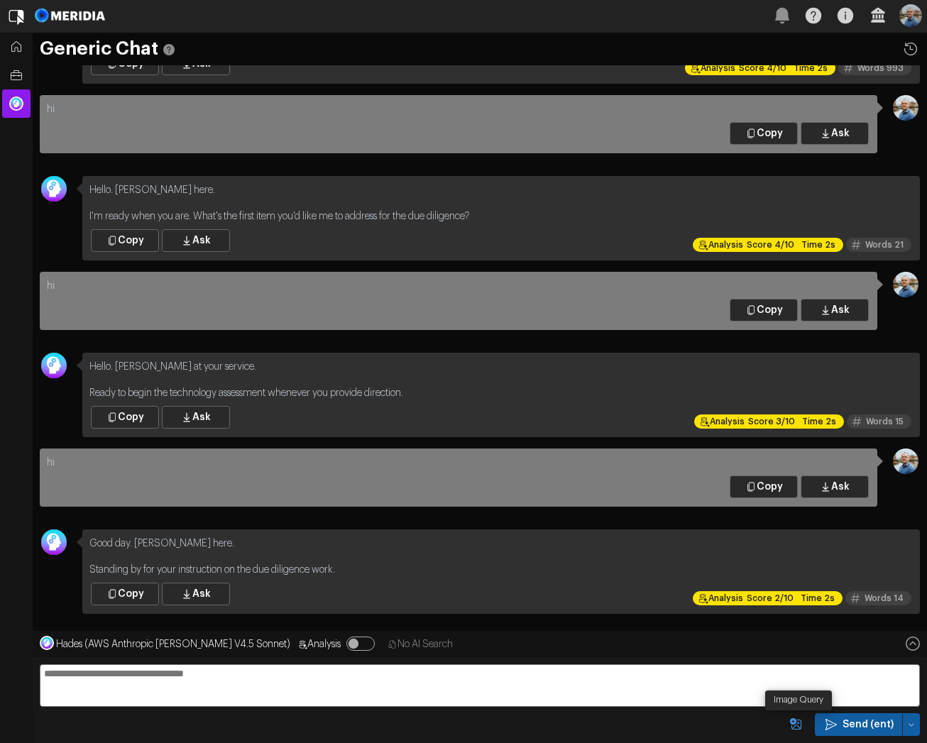
click at [801, 728] on icon "Image Query" at bounding box center [795, 723] width 11 height 11
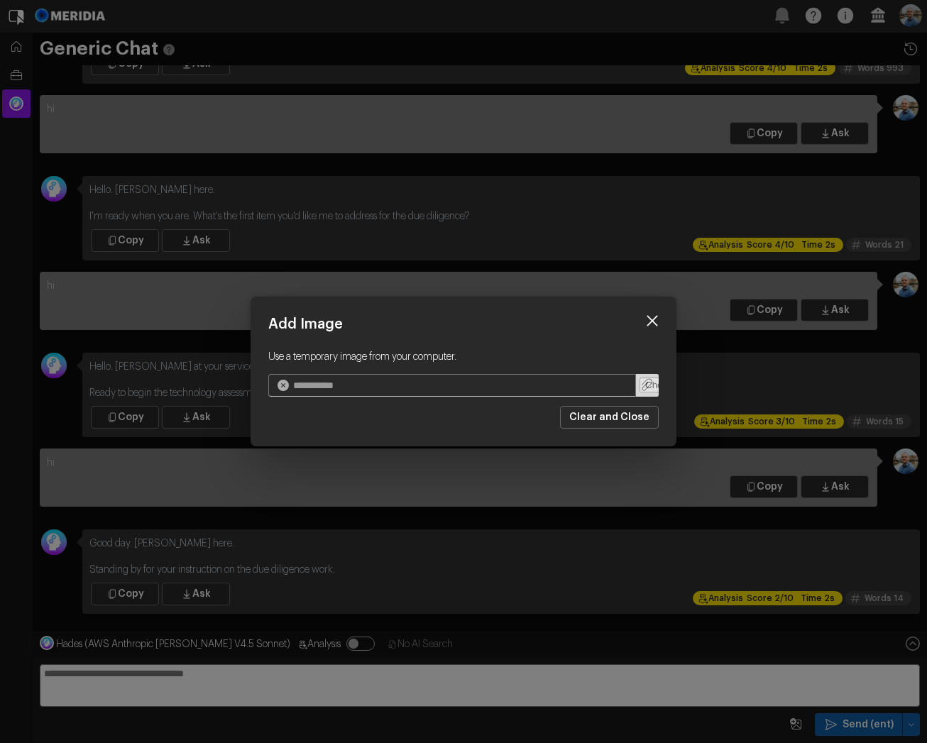
click at [606, 383] on input "url" at bounding box center [464, 385] width 344 height 21
click at [643, 382] on input "file" at bounding box center [647, 385] width 23 height 23
type input "**********"
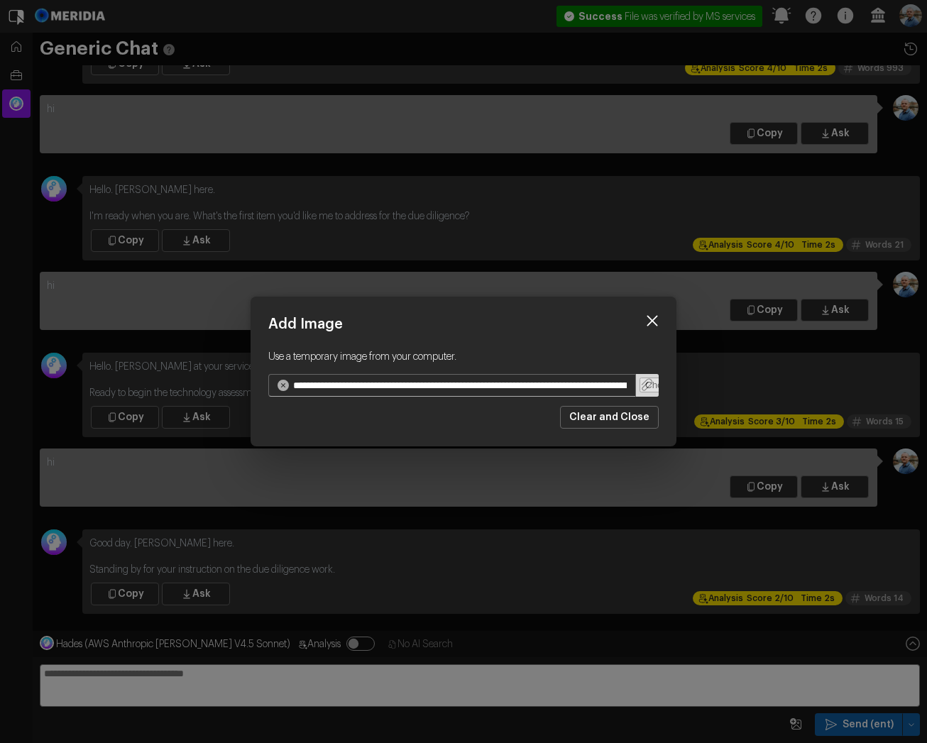
click at [646, 322] on icon at bounding box center [652, 320] width 21 height 21
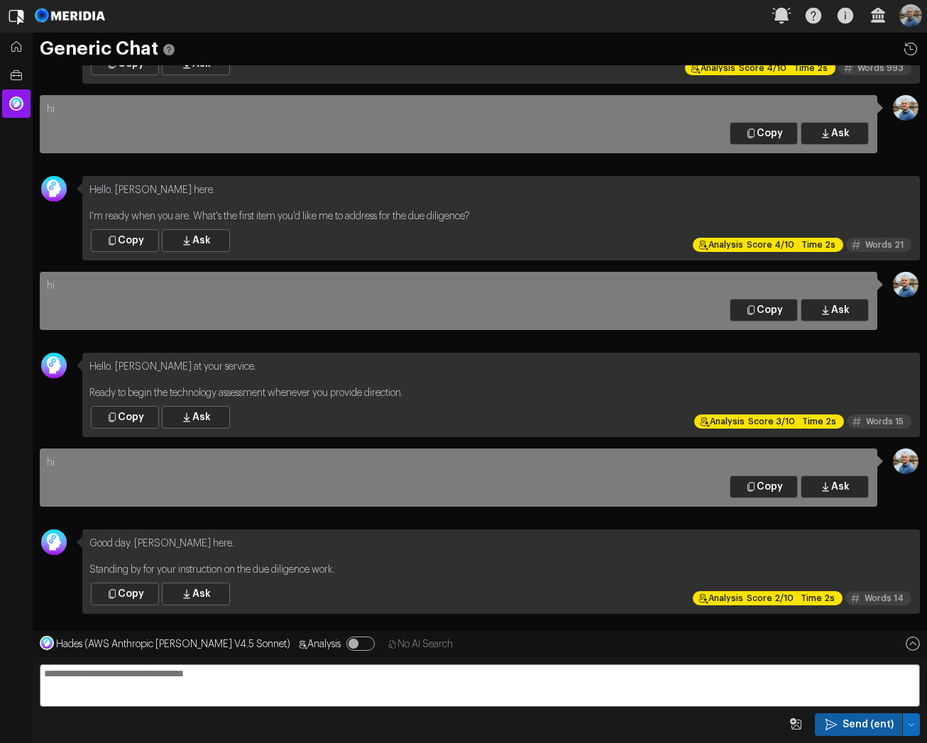
click at [909, 723] on icon "button" at bounding box center [911, 725] width 9 height 9
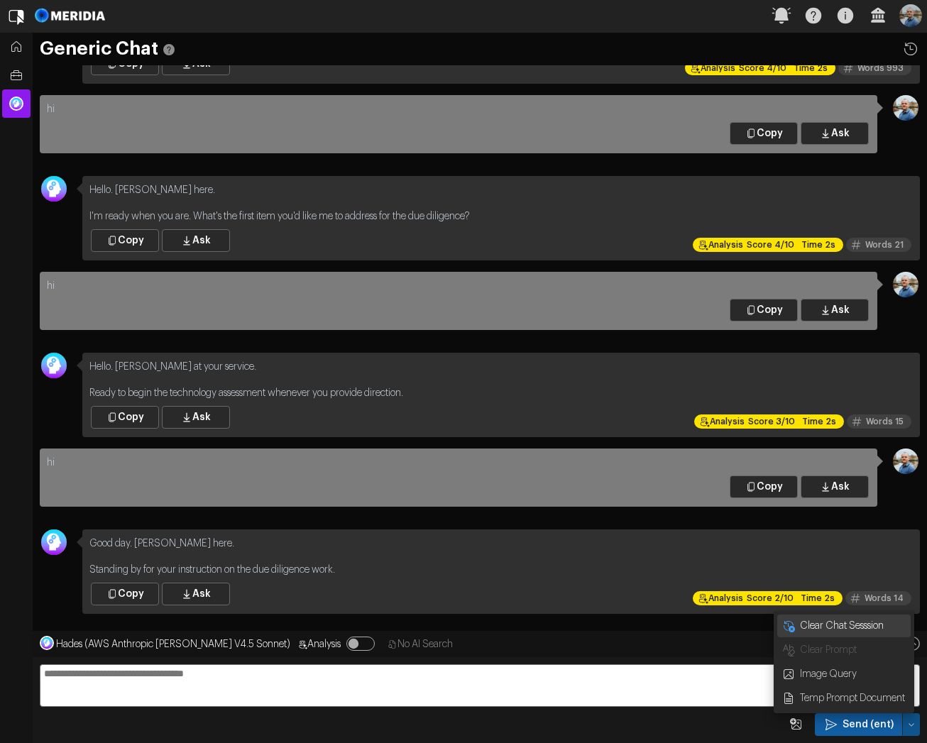
click at [871, 630] on span "Clear Chat Sesssion" at bounding box center [853, 626] width 108 height 14
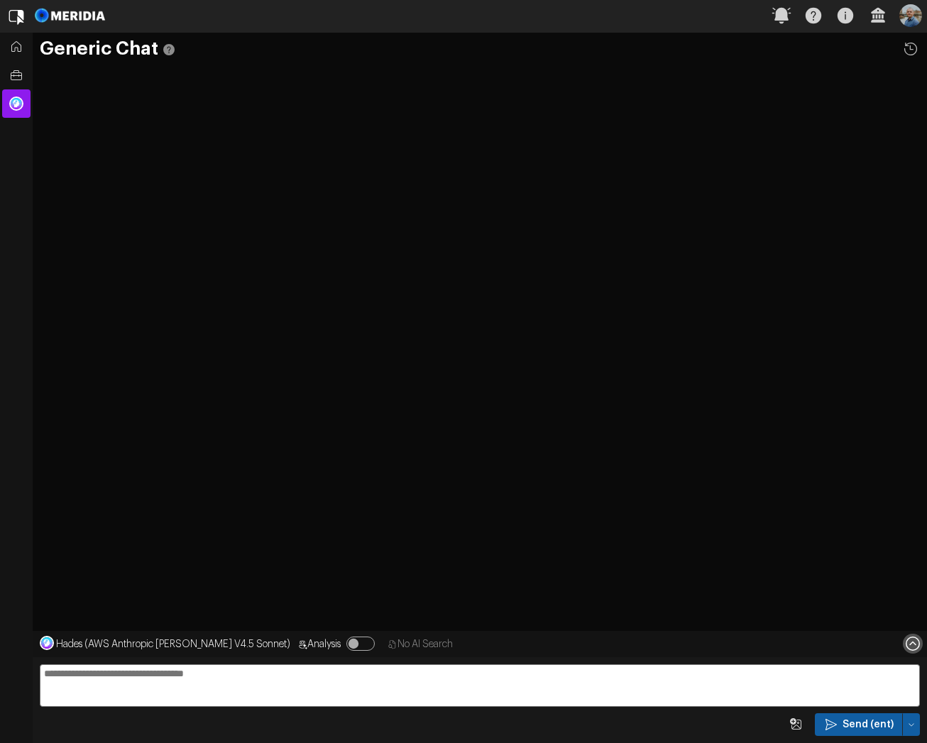
click at [910, 651] on icon at bounding box center [913, 644] width 20 height 20
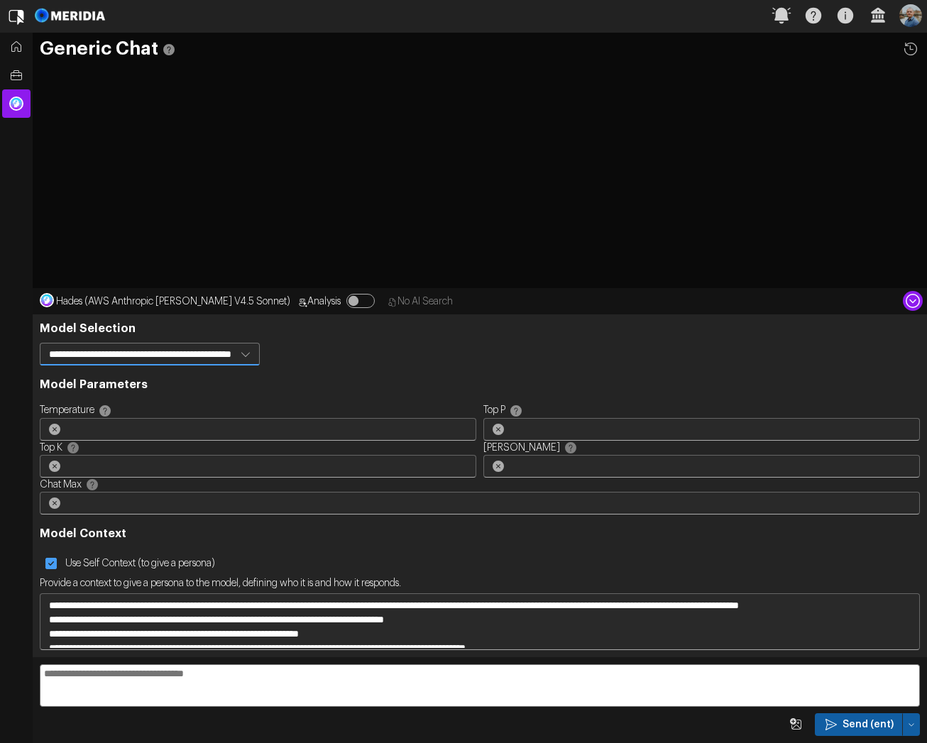
select select "**********"
click at [40, 343] on select "**********" at bounding box center [150, 354] width 220 height 23
click at [913, 306] on icon at bounding box center [913, 301] width 20 height 20
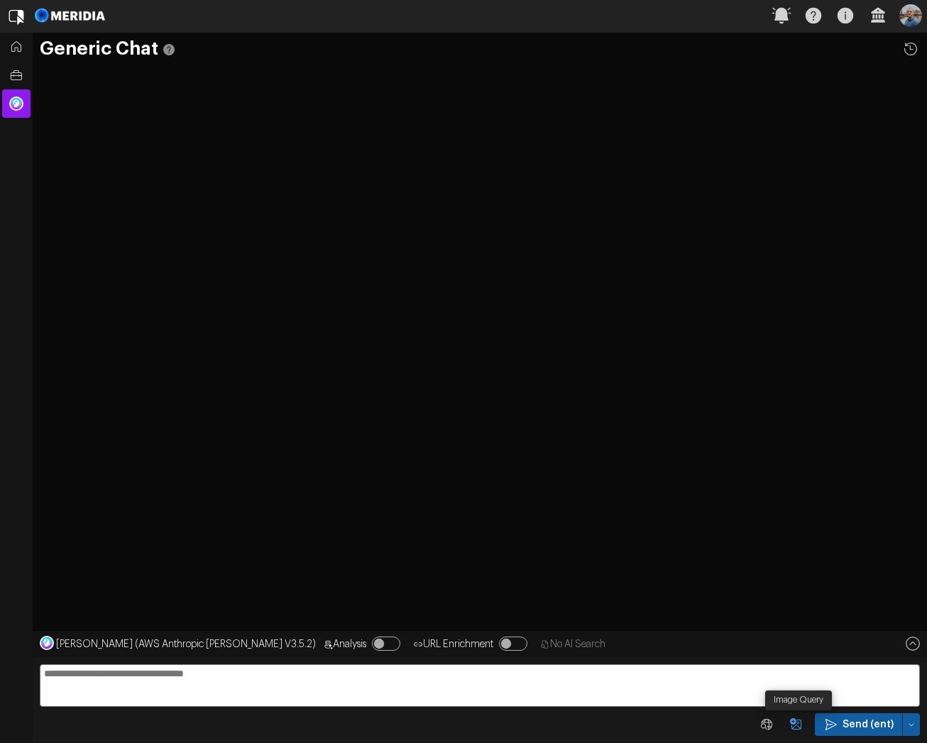
click at [796, 728] on icon "Image Query" at bounding box center [795, 723] width 11 height 11
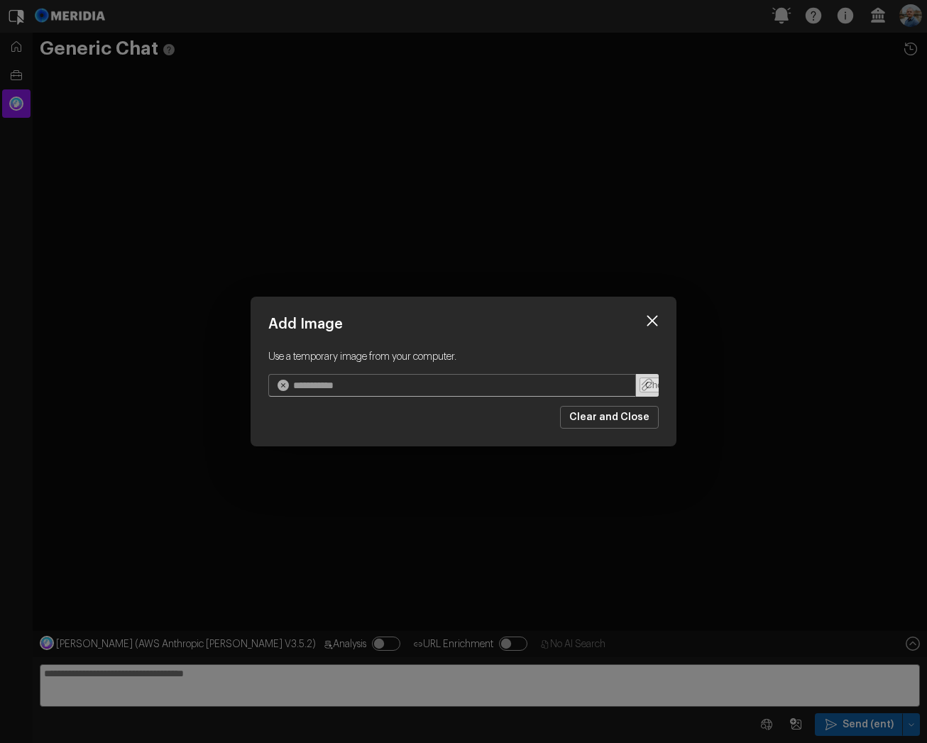
click at [652, 385] on input "file" at bounding box center [647, 385] width 23 height 23
type input "**********"
click at [616, 419] on button "Clear and Close" at bounding box center [609, 417] width 99 height 23
